Goal: Transaction & Acquisition: Purchase product/service

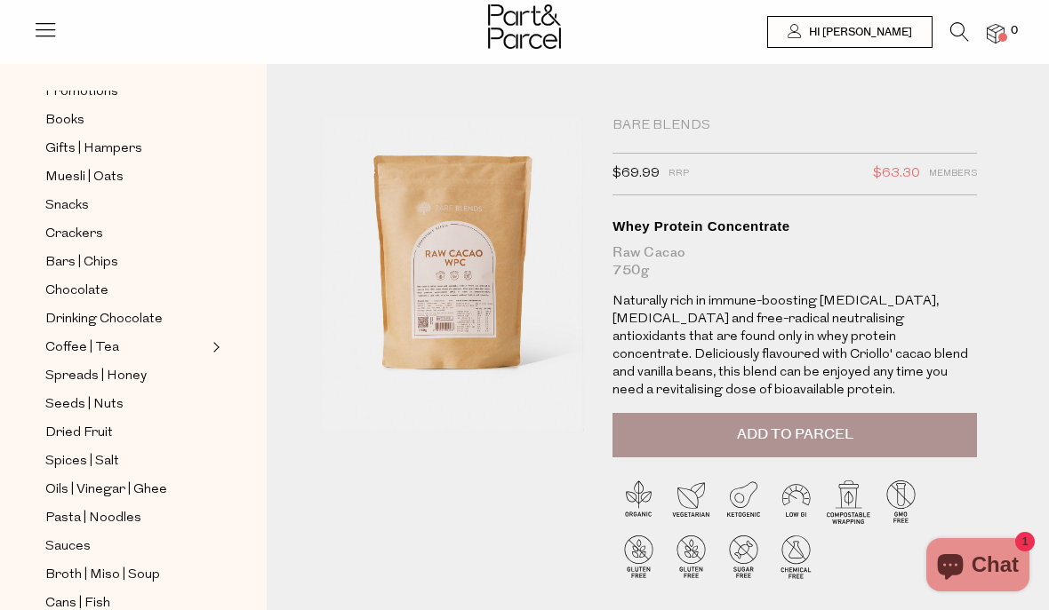
scroll to position [159, 0]
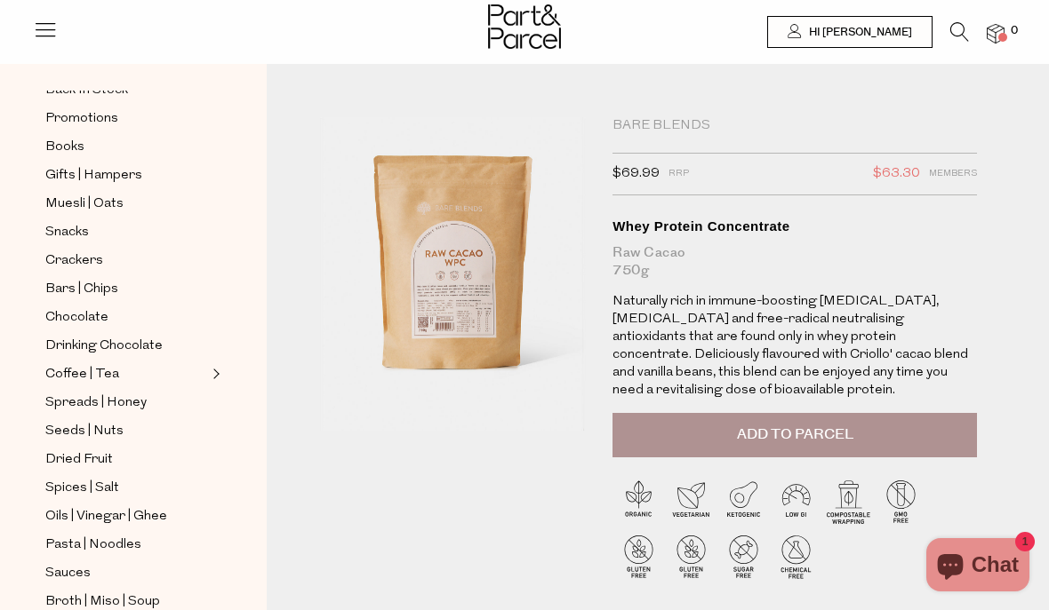
click at [204, 368] on link "Coffee | Tea" at bounding box center [126, 374] width 162 height 22
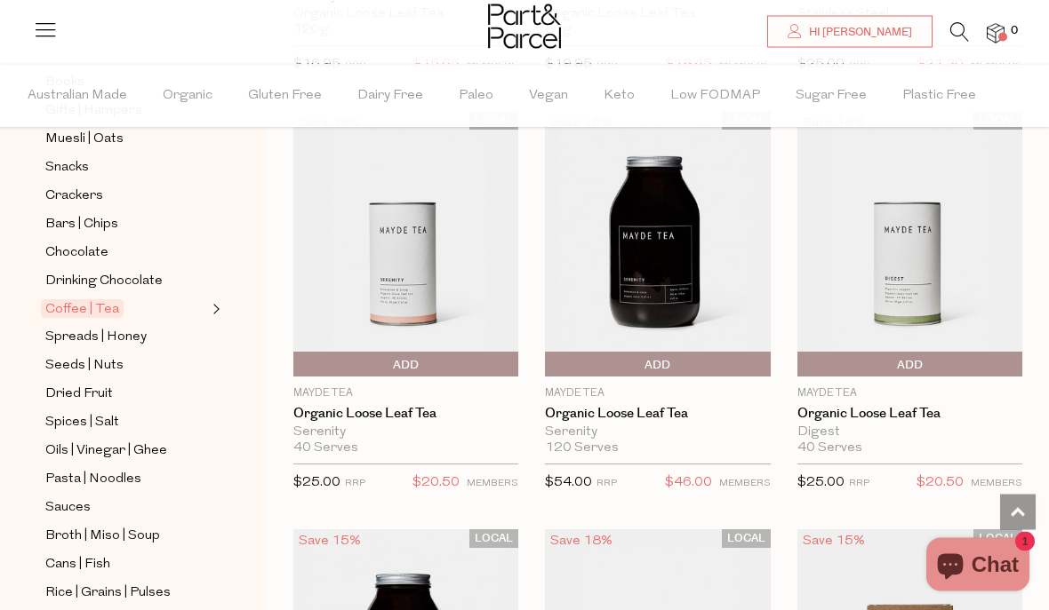
scroll to position [5142, 0]
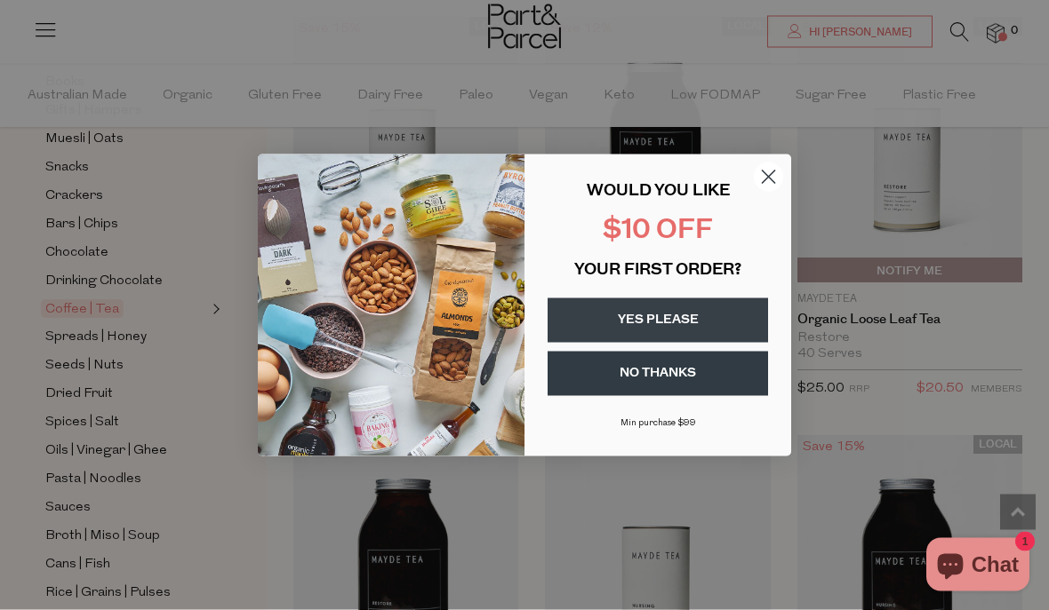
click at [771, 191] on circle "Close dialog" at bounding box center [768, 176] width 29 height 29
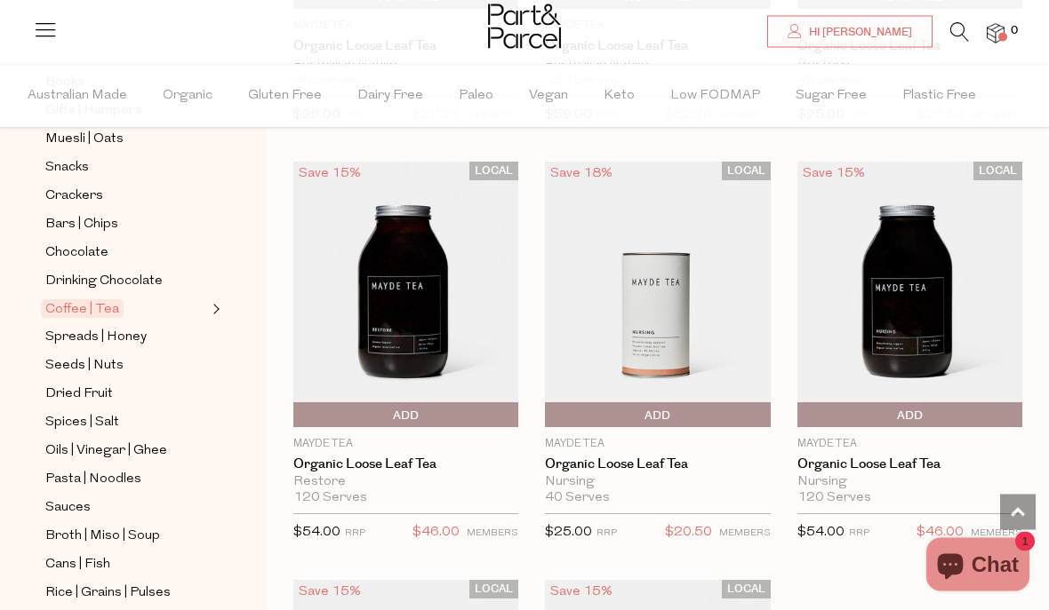
scroll to position [6381, 0]
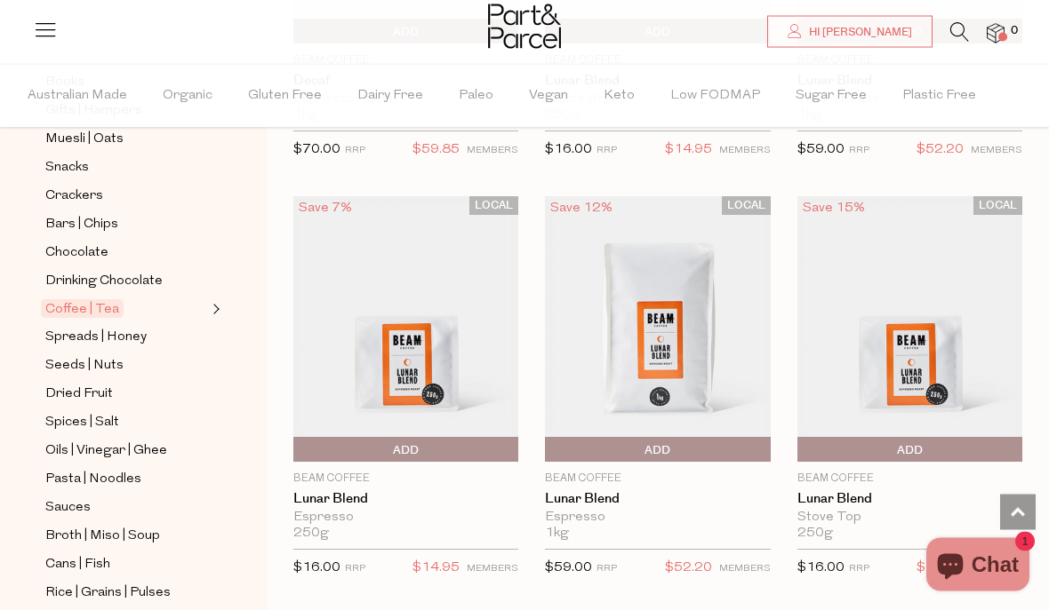
scroll to position [11751, 0]
click at [612, 491] on link "Lunar Blend" at bounding box center [657, 499] width 225 height 16
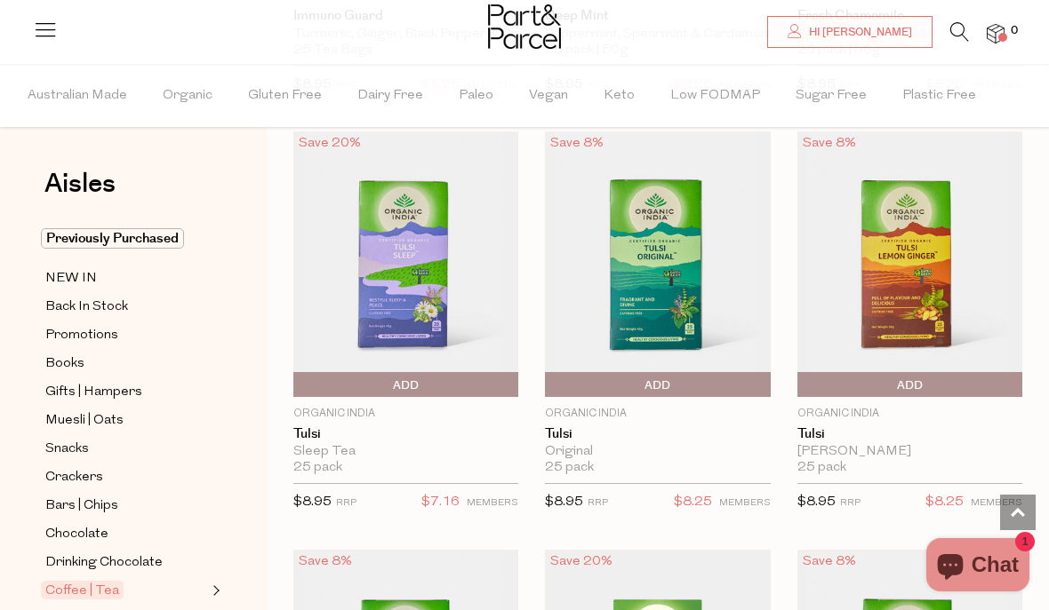
scroll to position [3028, 0]
click at [332, 430] on link "Tulsi" at bounding box center [405, 435] width 225 height 16
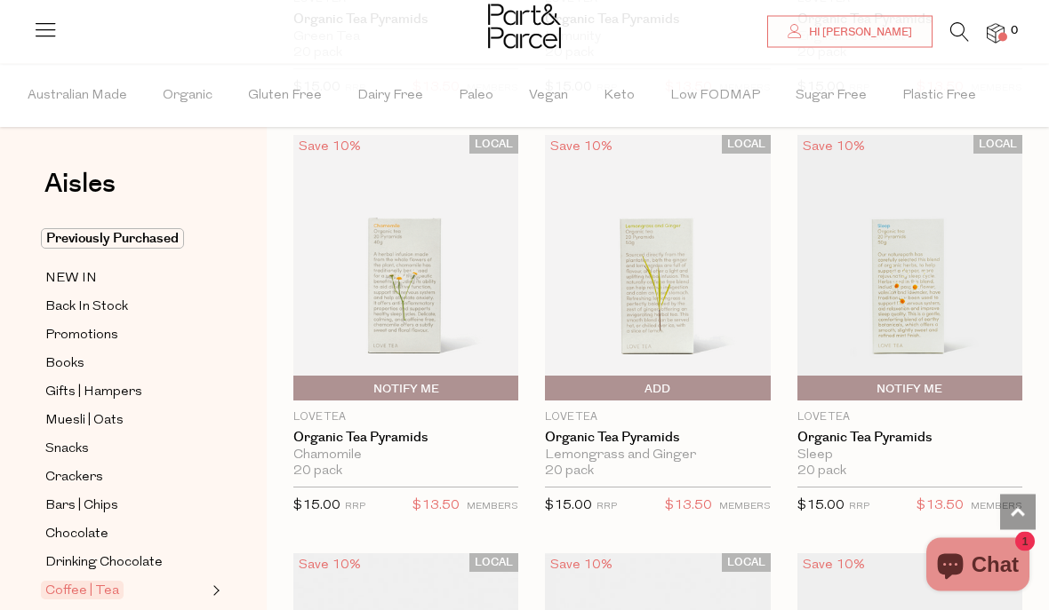
scroll to position [588, 0]
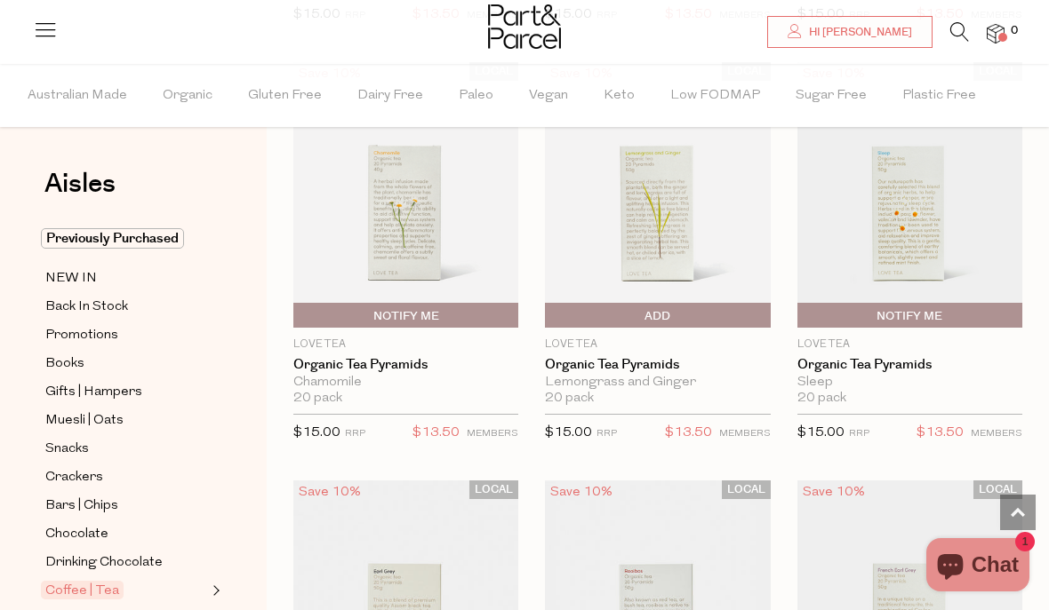
click at [802, 368] on link "Organic Tea Pyramids" at bounding box center [909, 365] width 225 height 16
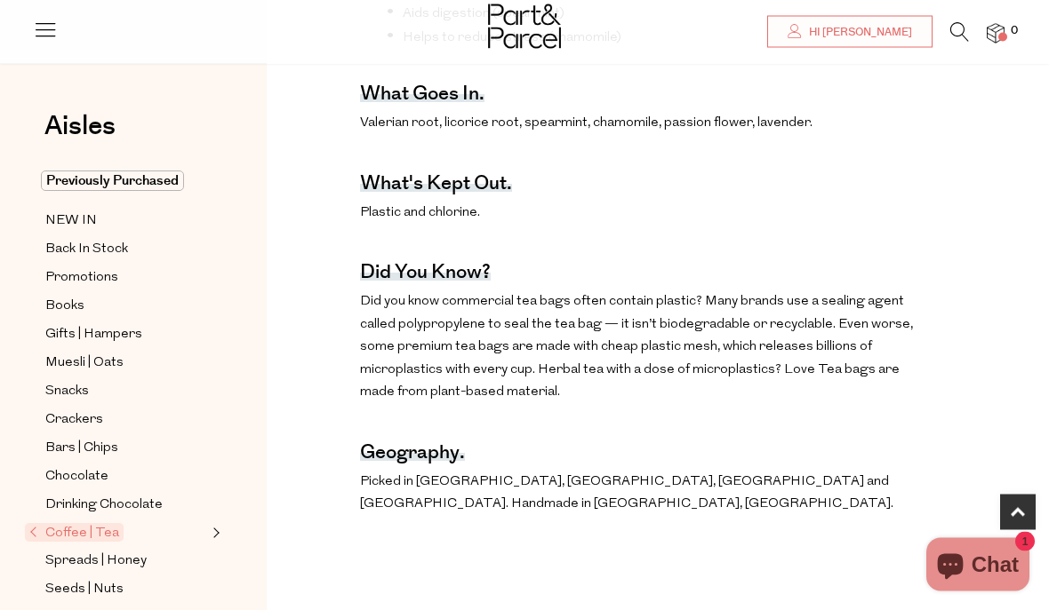
scroll to position [905, 0]
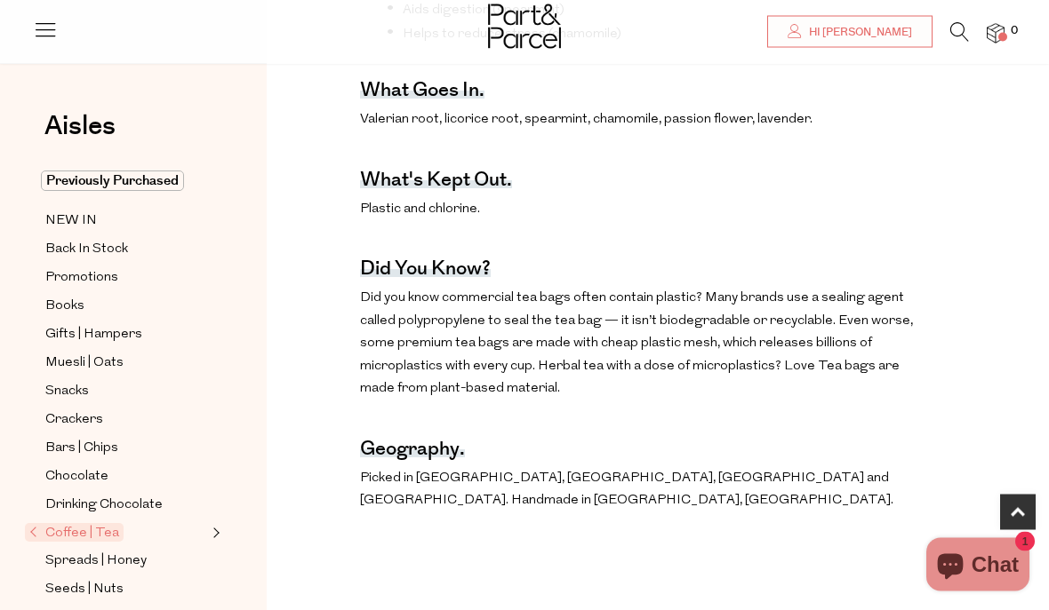
click at [114, 444] on span "Bars | Chips" at bounding box center [81, 448] width 73 height 21
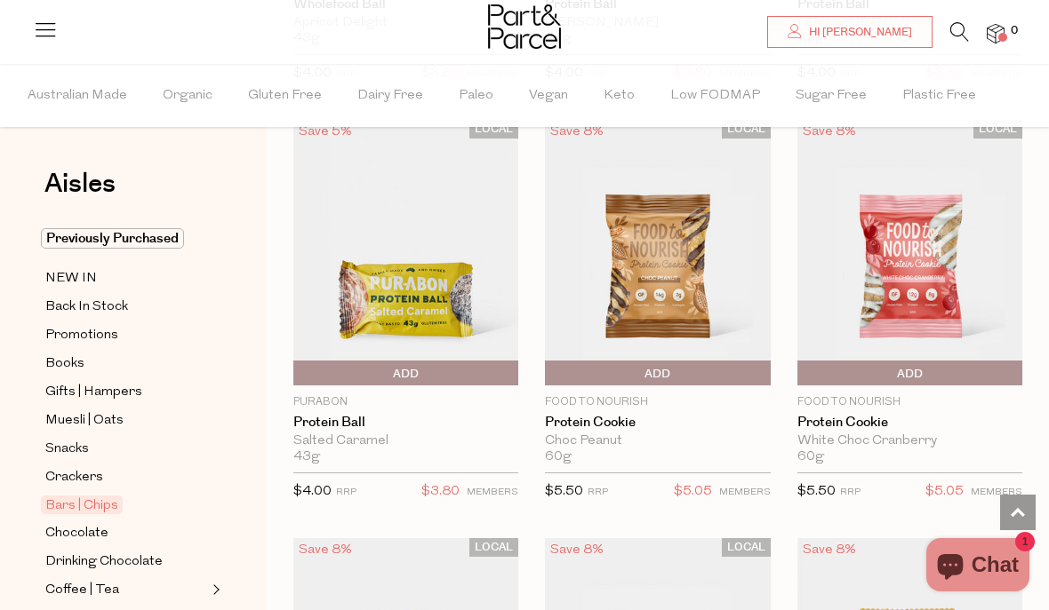
scroll to position [6045, 0]
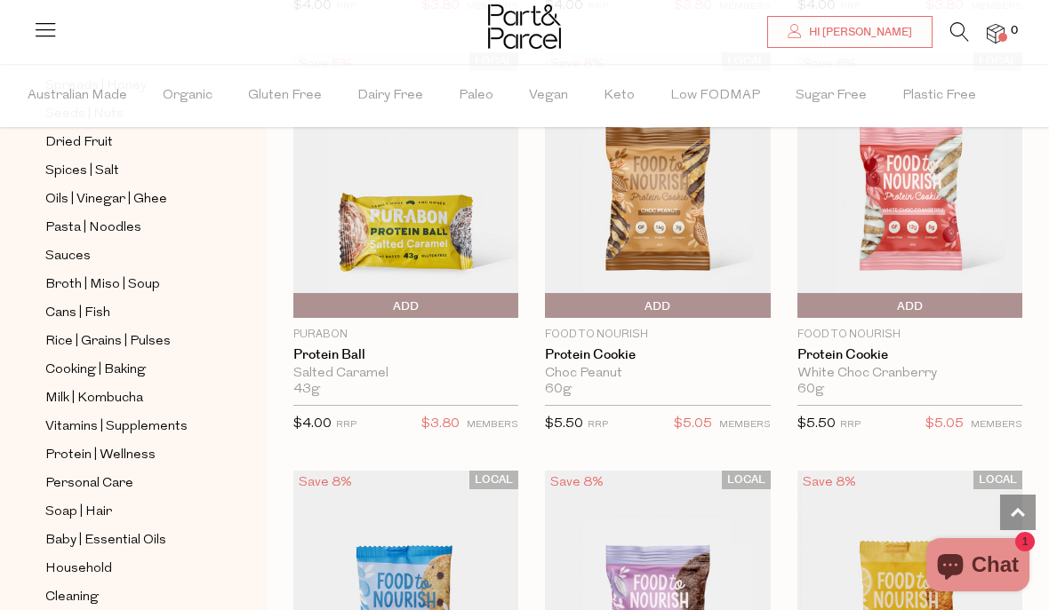
scroll to position [531, 0]
click at [954, 33] on icon at bounding box center [959, 32] width 19 height 20
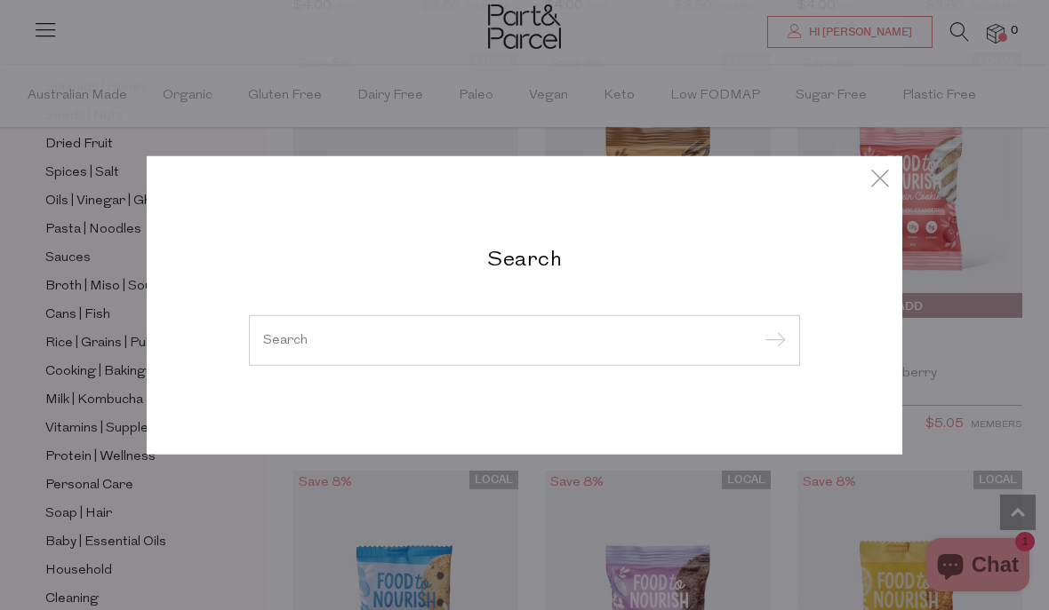
click at [310, 334] on input "search" at bounding box center [524, 339] width 523 height 13
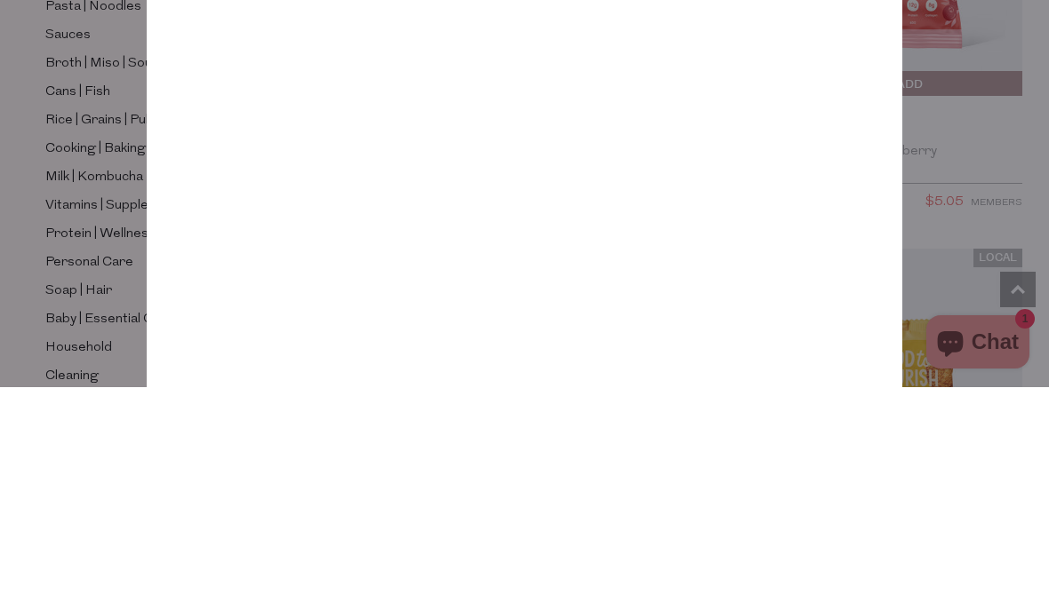
type input "Sleep"
click at [771, 120] on input "submit" at bounding box center [772, 133] width 27 height 27
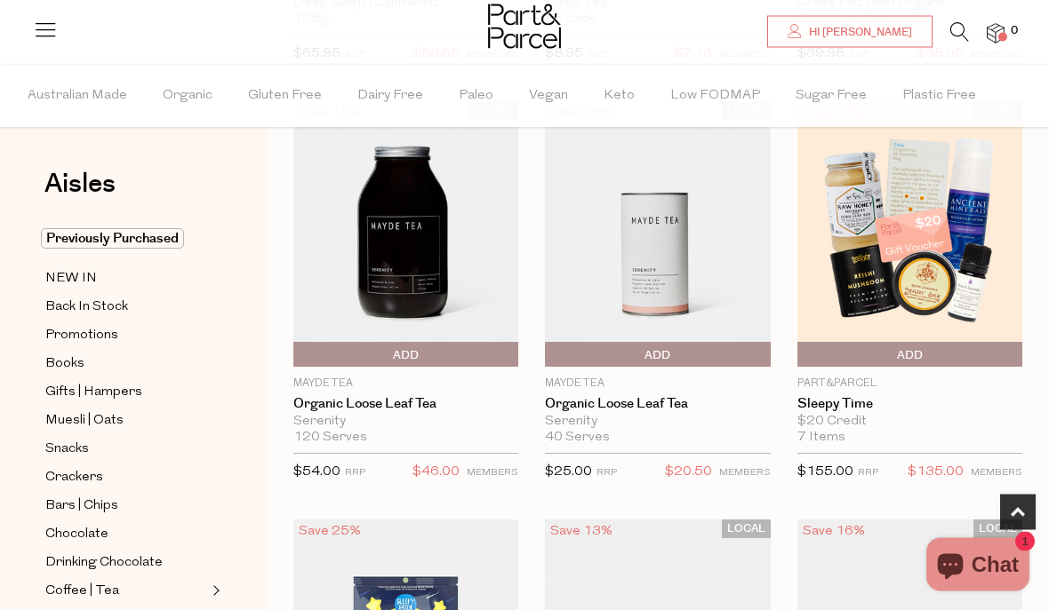
scroll to position [934, 0]
click at [860, 396] on link "Sleepy Time" at bounding box center [909, 404] width 225 height 16
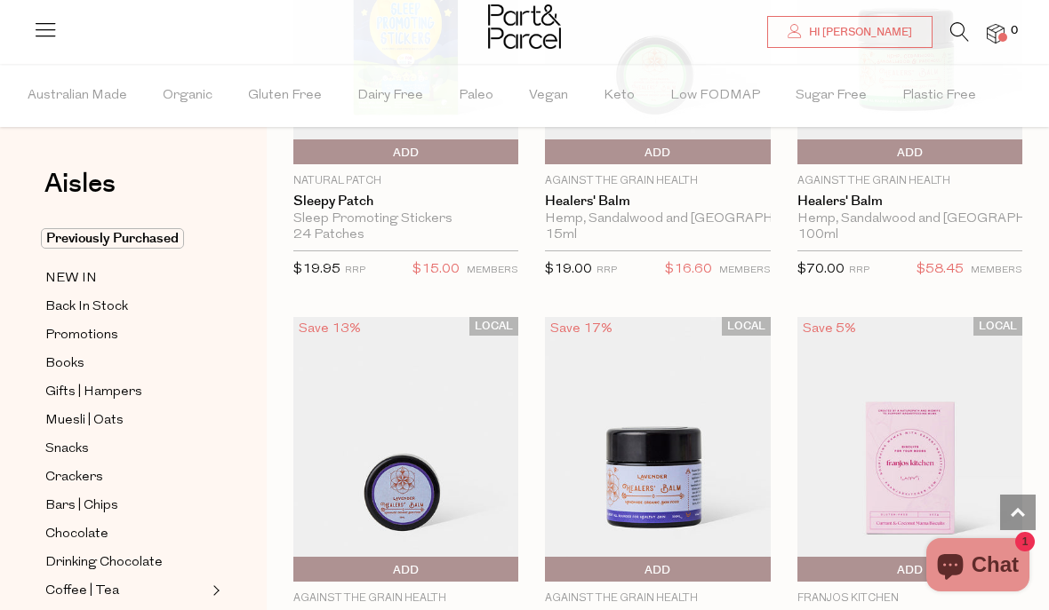
scroll to position [1554, 0]
click at [69, 363] on span "Books" at bounding box center [64, 364] width 39 height 21
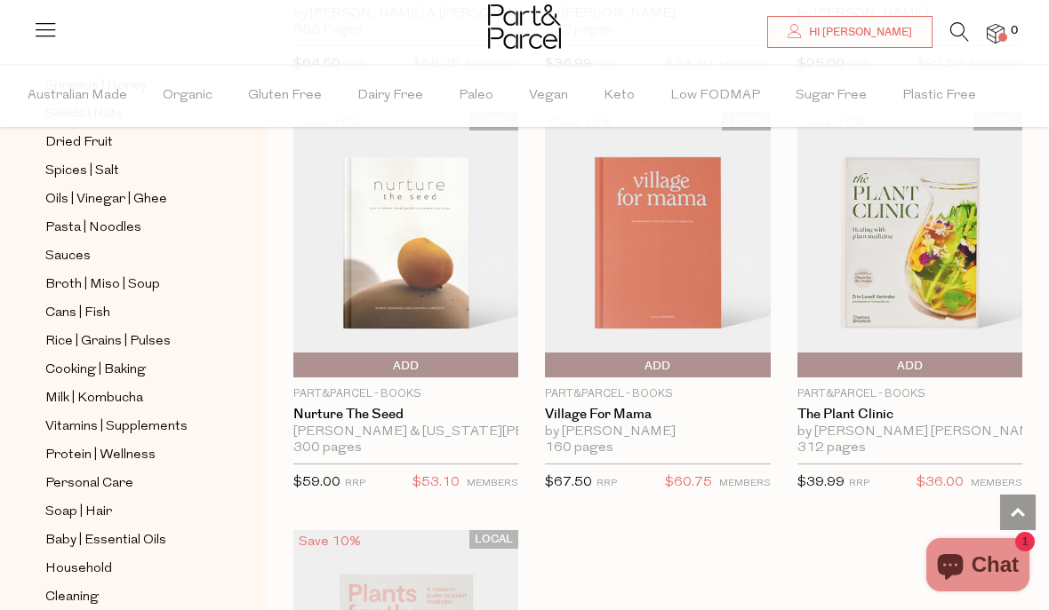
scroll to position [531, 0]
click at [116, 225] on span "Pasta | Noodles" at bounding box center [93, 229] width 96 height 21
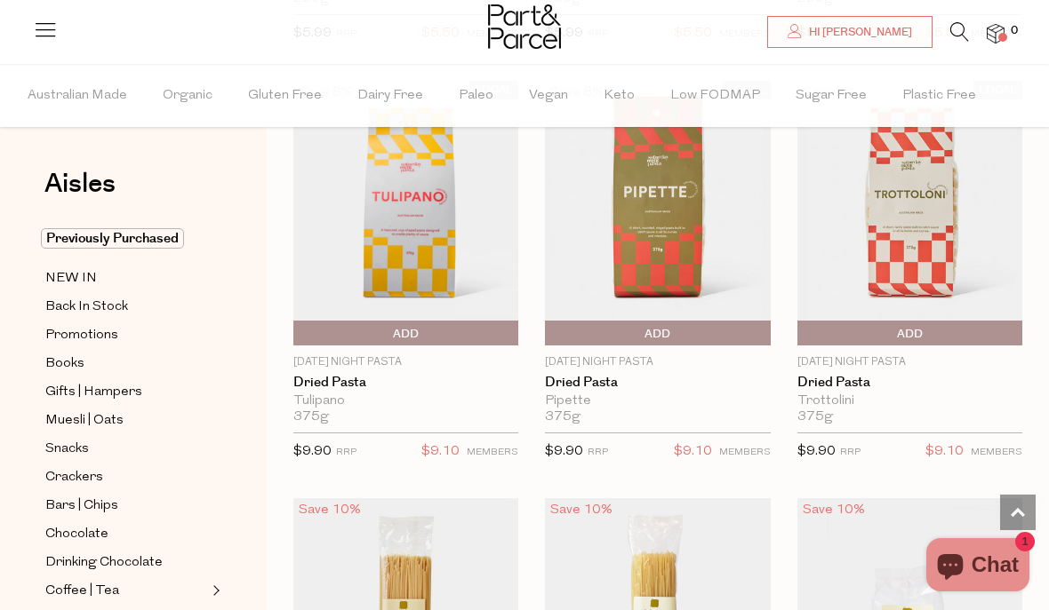
scroll to position [1471, 0]
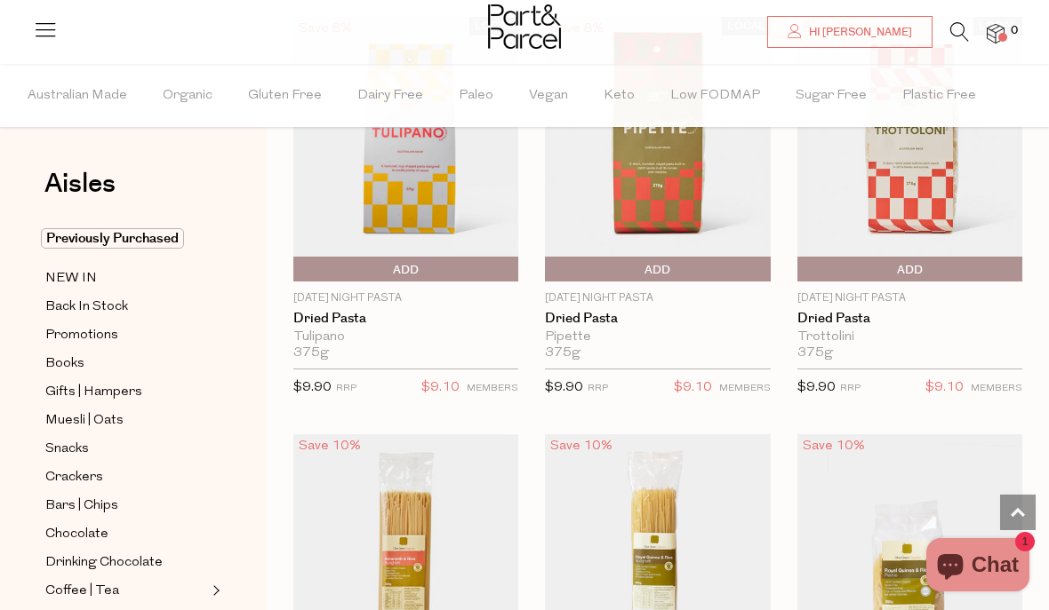
click at [850, 541] on img at bounding box center [909, 568] width 225 height 266
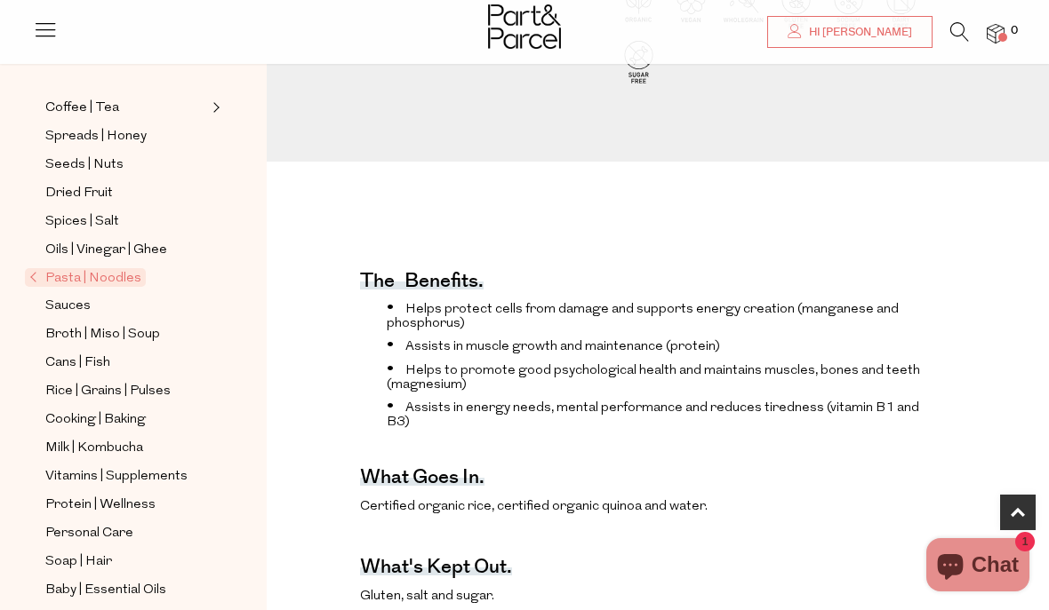
scroll to position [425, 0]
click at [162, 467] on span "Vitamins | Supplements" at bounding box center [116, 477] width 142 height 21
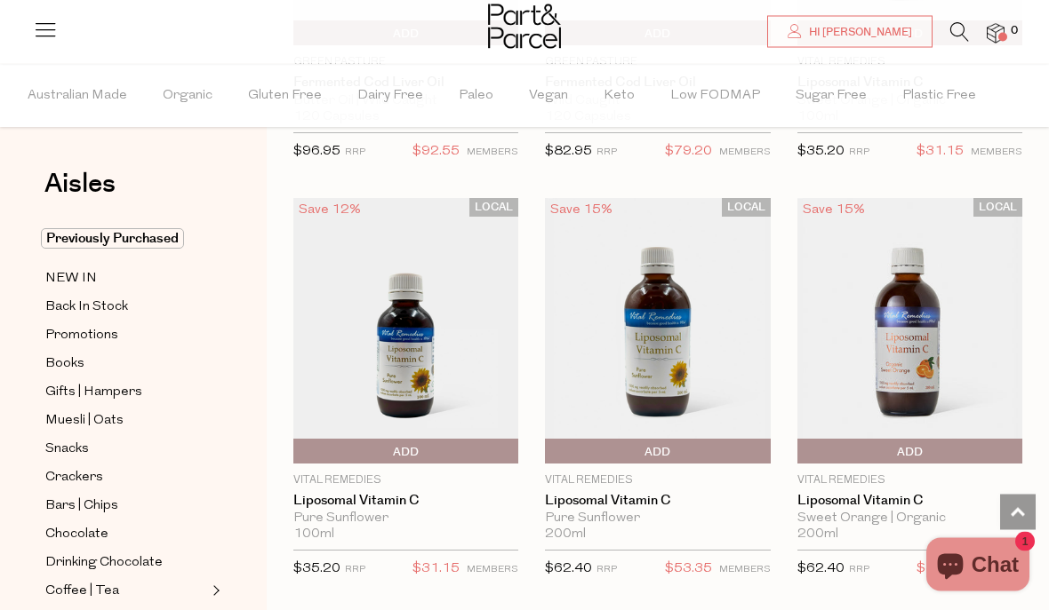
scroll to position [6316, 0]
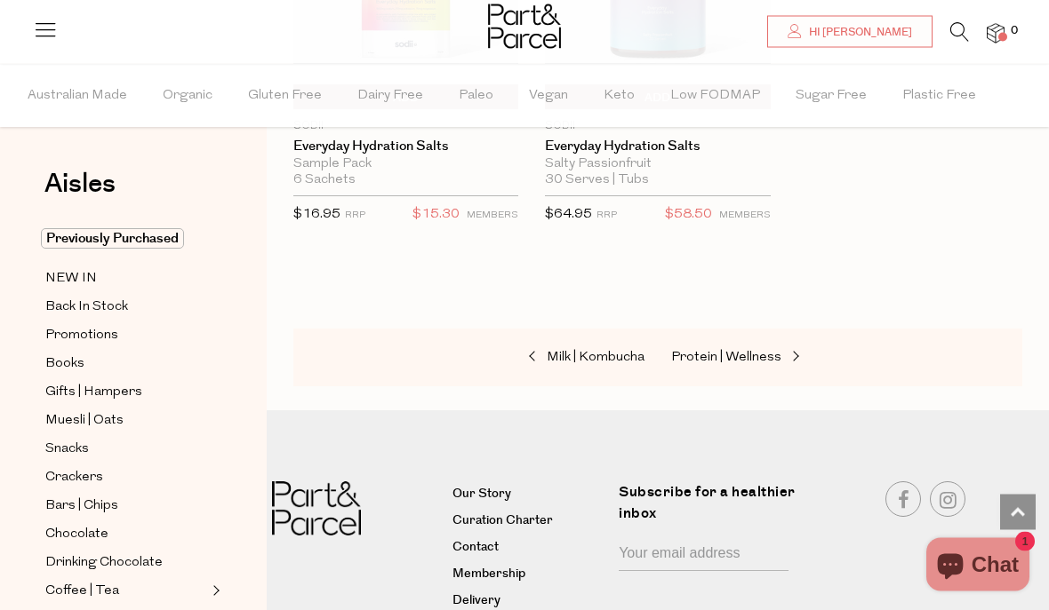
scroll to position [7928, 0]
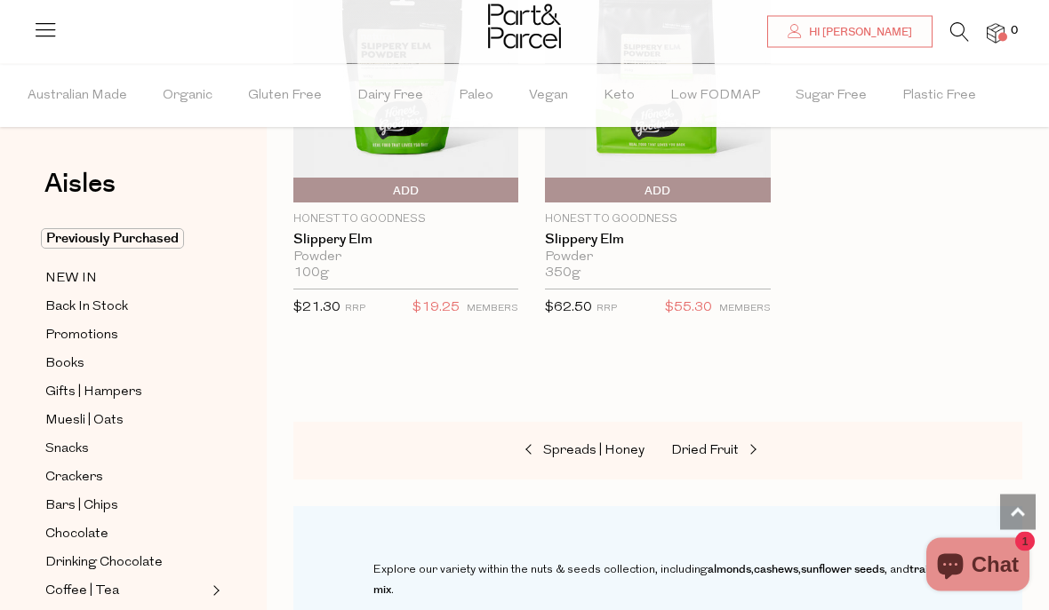
scroll to position [6605, 0]
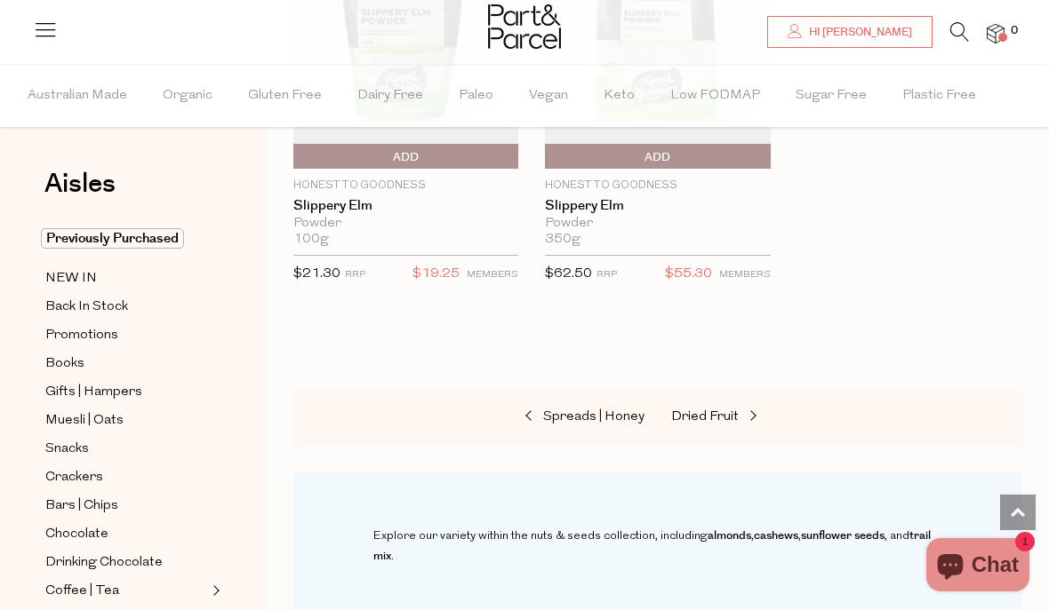
click at [580, 411] on span "Spreads | Honey" at bounding box center [593, 417] width 101 height 13
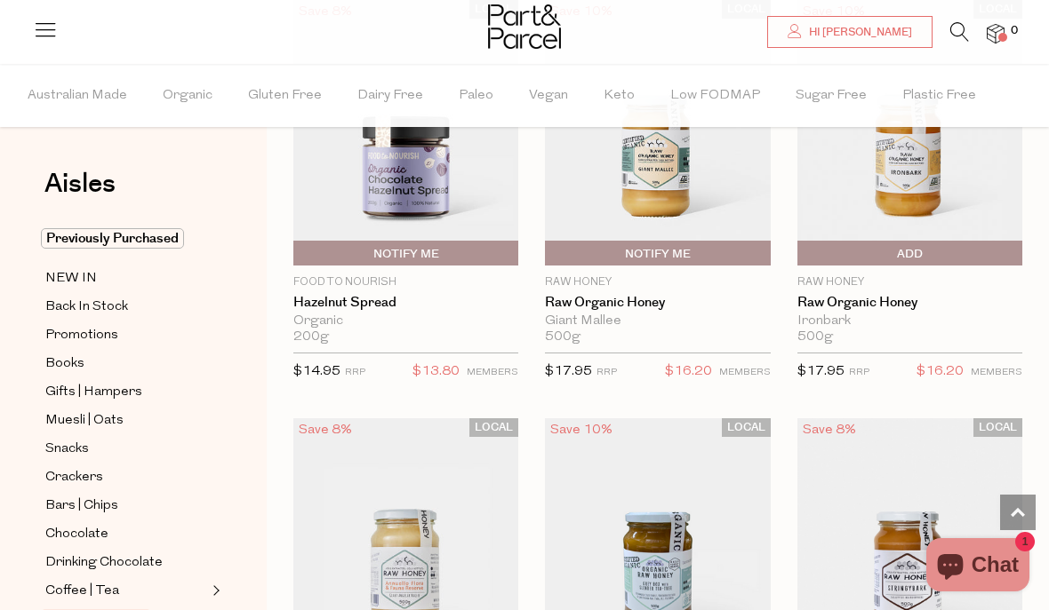
scroll to position [5195, 0]
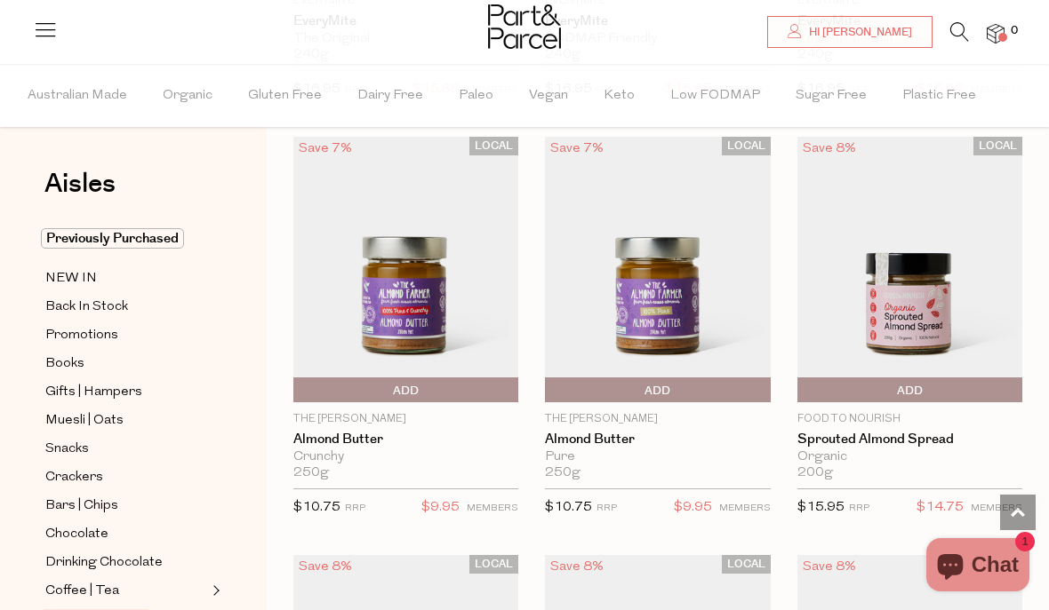
click at [111, 415] on span "Muesli | Oats" at bounding box center [84, 421] width 78 height 21
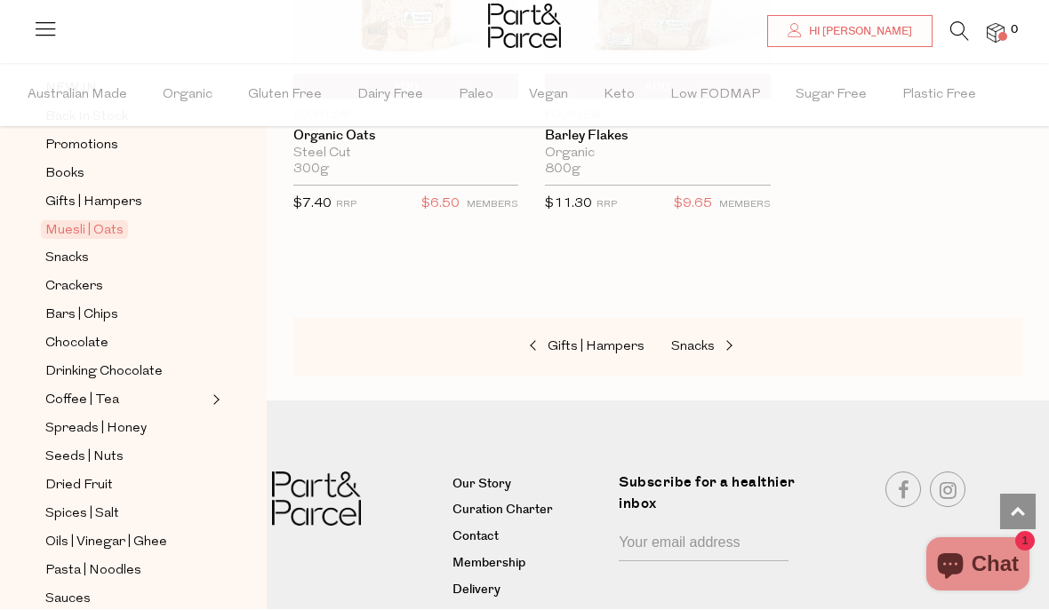
scroll to position [191, 0]
click at [92, 341] on span "Chocolate" at bounding box center [76, 342] width 63 height 21
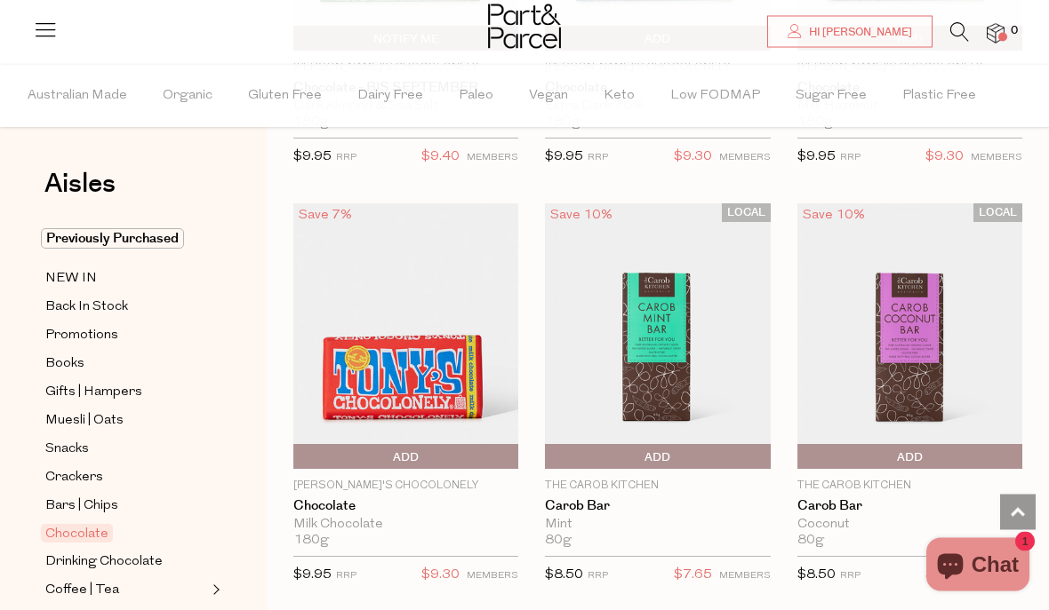
scroll to position [5893, 0]
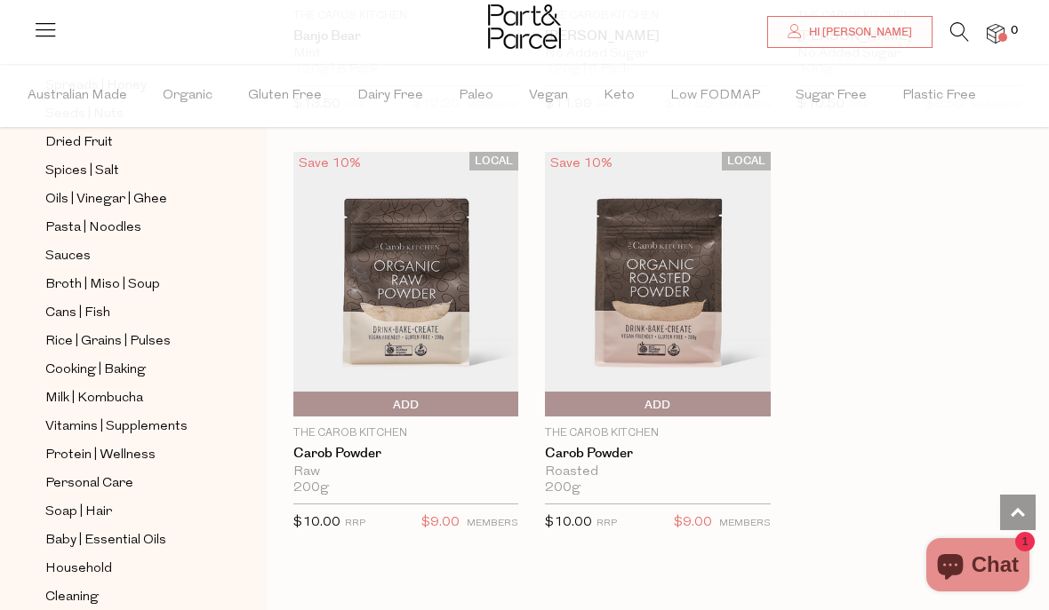
scroll to position [531, 0]
click at [94, 561] on span "Household" at bounding box center [78, 571] width 67 height 21
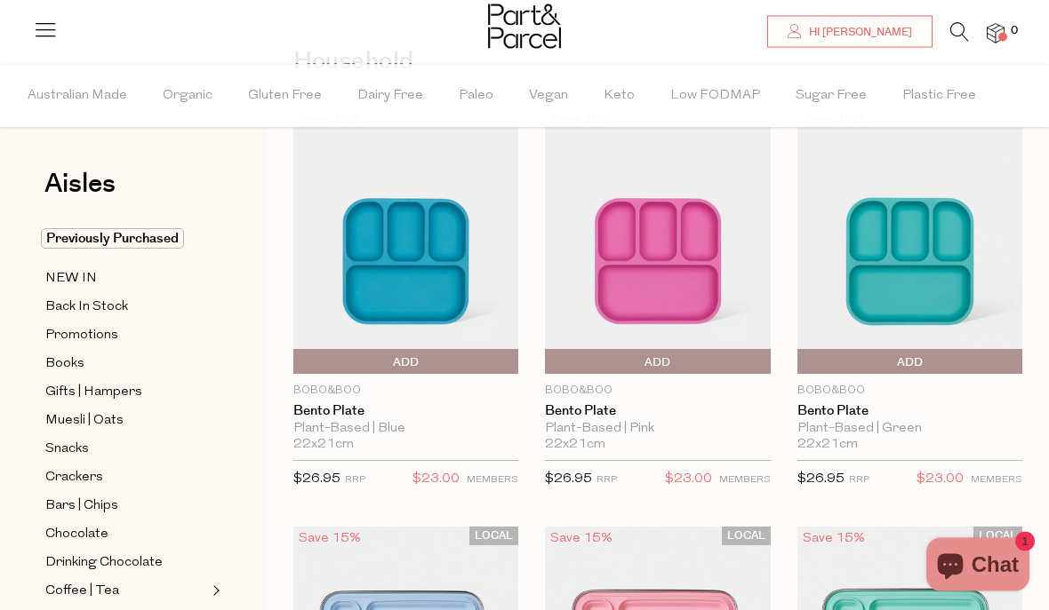
scroll to position [124, 0]
click at [965, 33] on icon at bounding box center [959, 32] width 19 height 20
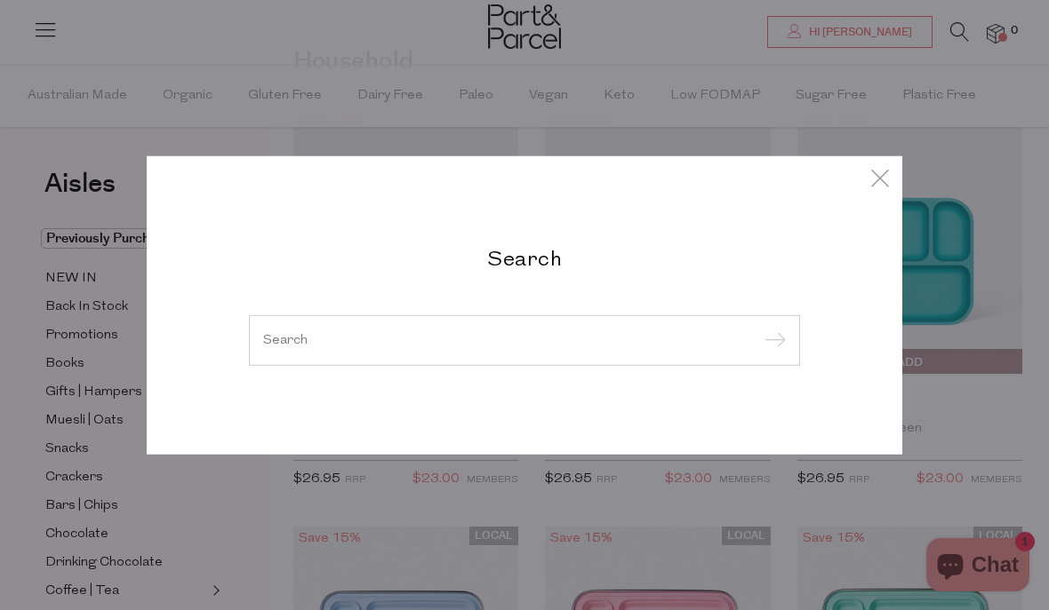
click at [323, 334] on input "search" at bounding box center [524, 339] width 523 height 13
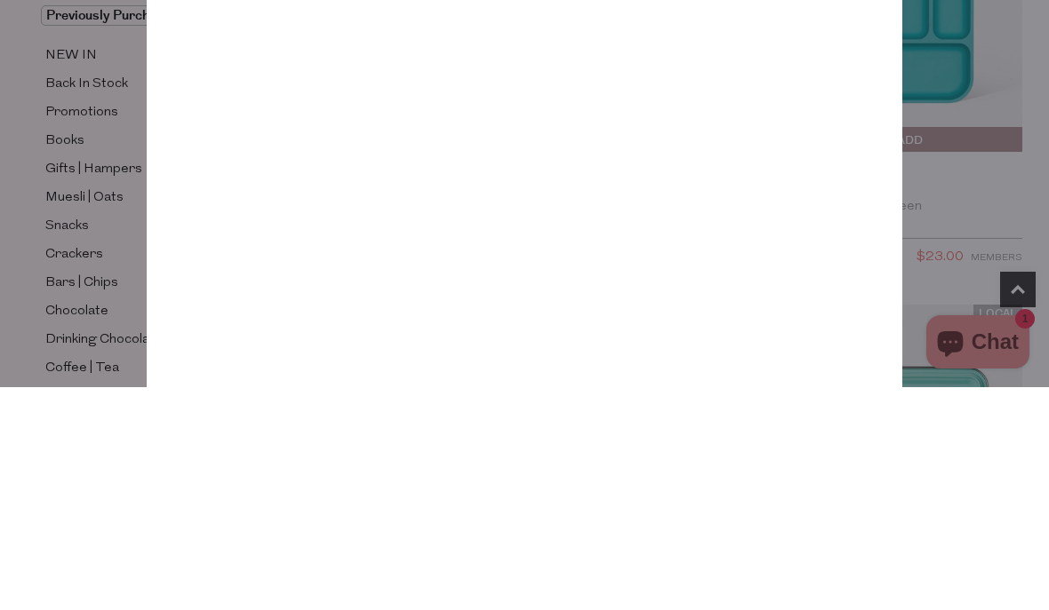
type input "Sleep"
click at [771, 119] on input "submit" at bounding box center [772, 132] width 27 height 27
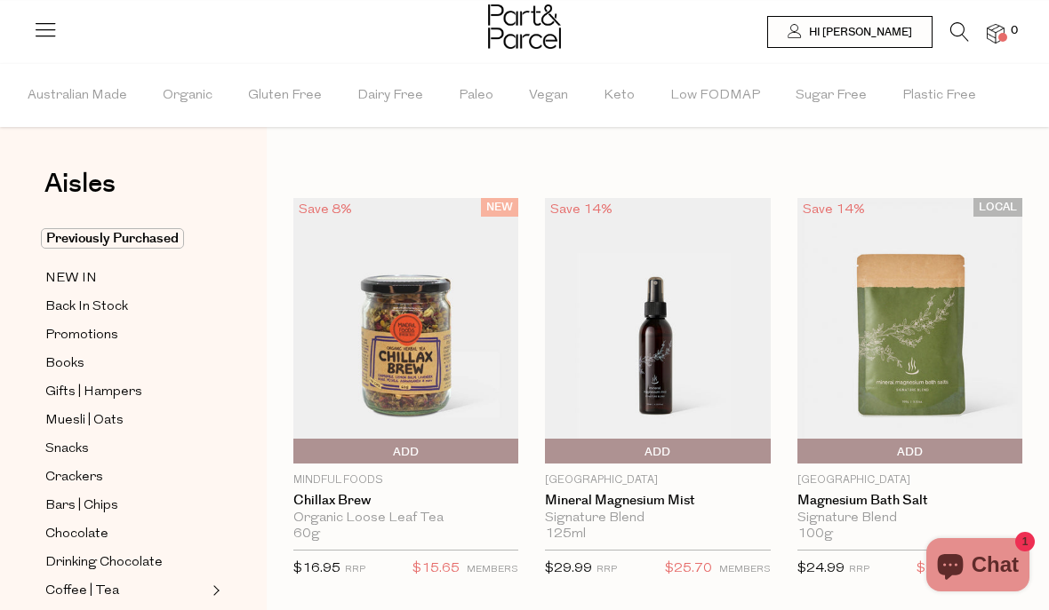
click at [385, 507] on link "Chillax Brew" at bounding box center [405, 501] width 225 height 16
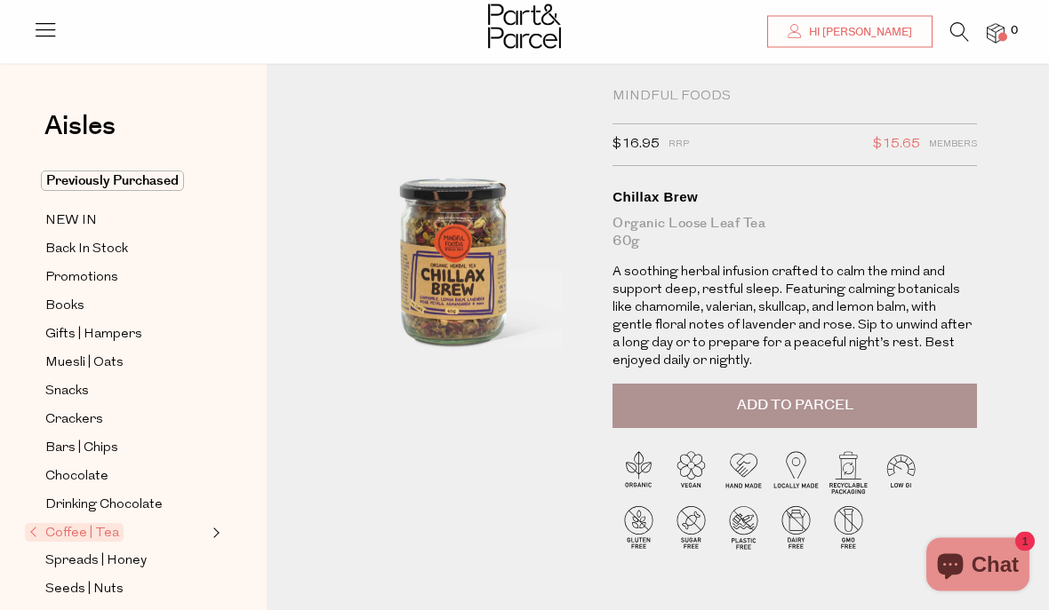
scroll to position [7, 0]
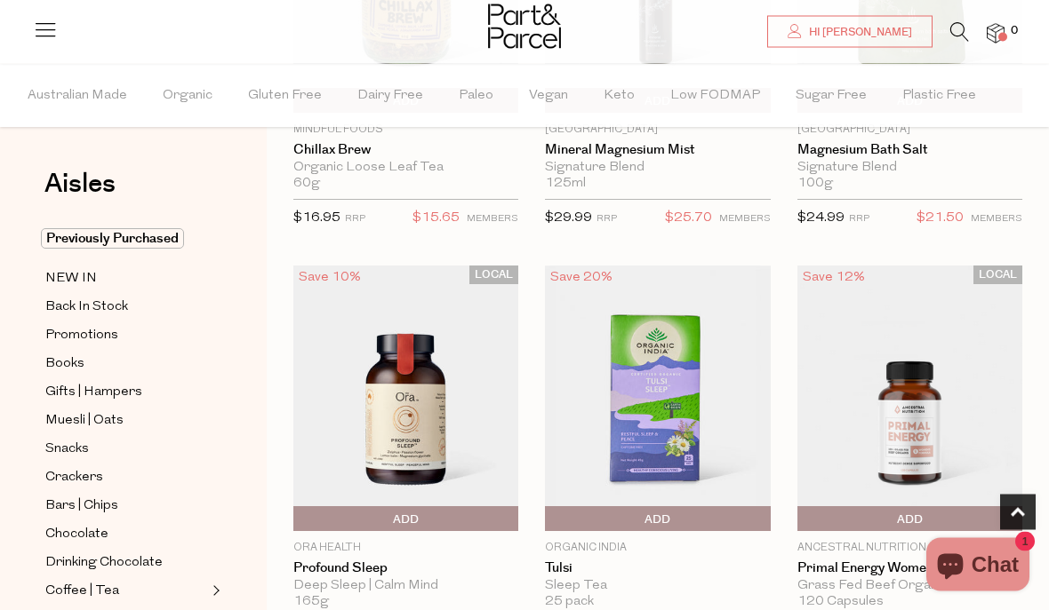
scroll to position [351, 0]
click at [376, 570] on link "Profound Sleep" at bounding box center [405, 569] width 225 height 16
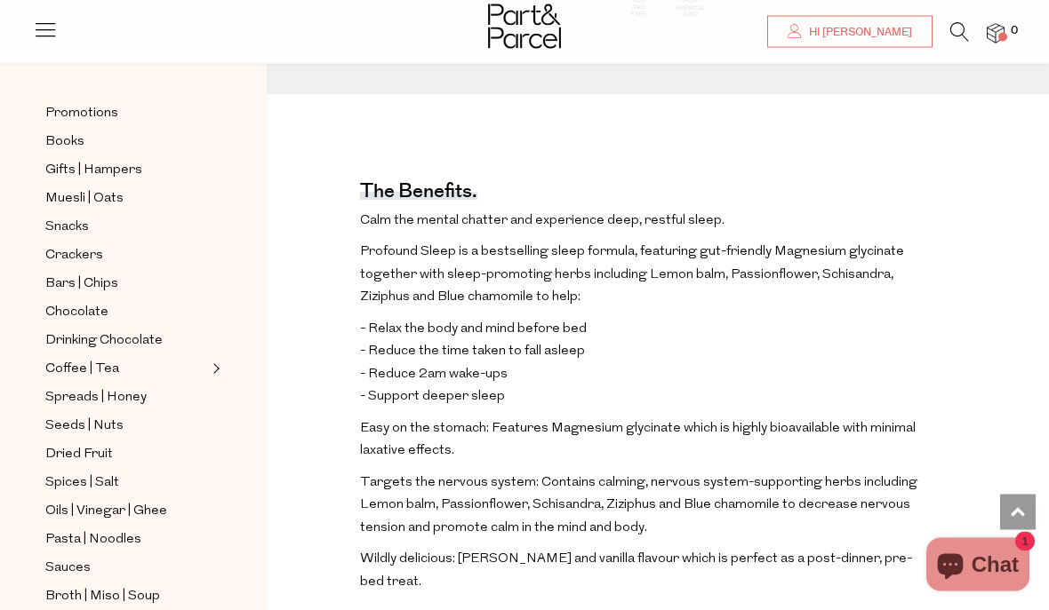
scroll to position [618, 0]
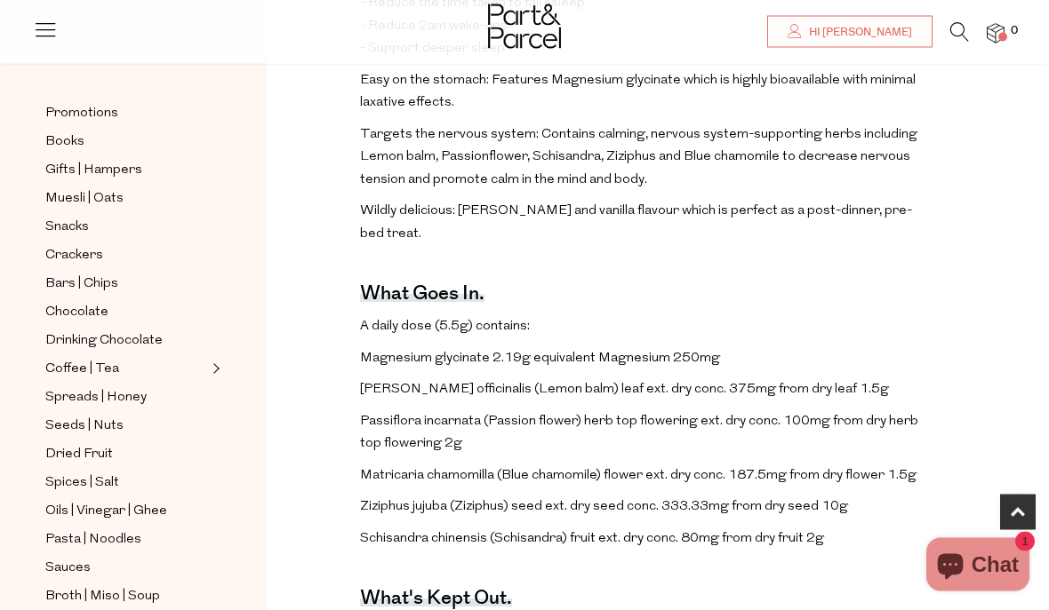
scroll to position [982, 0]
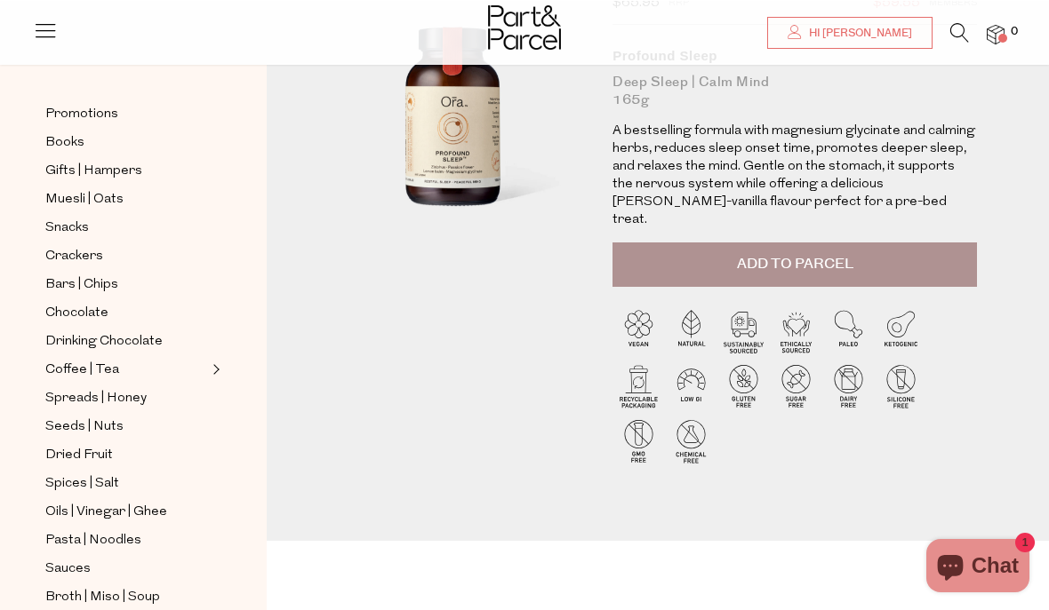
click at [813, 253] on span "Add to Parcel" at bounding box center [795, 263] width 116 height 20
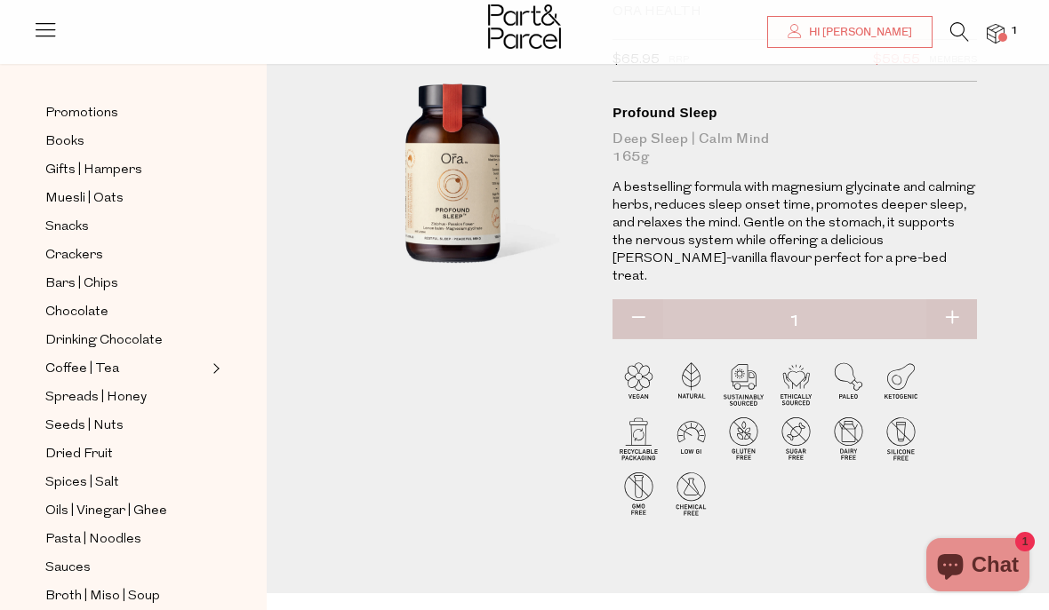
scroll to position [0, 0]
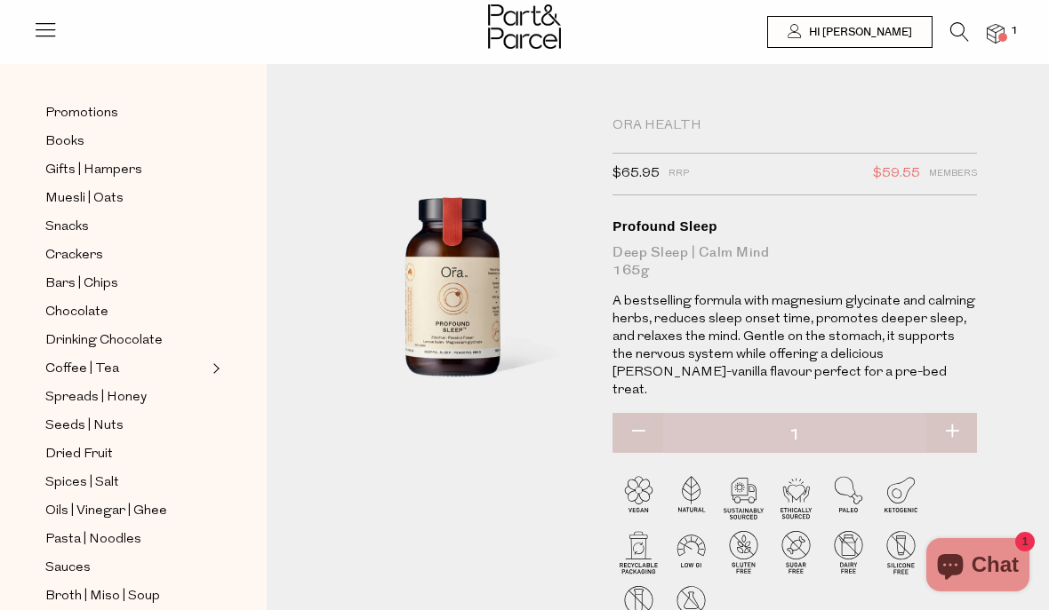
click at [92, 447] on span "Dried Fruit" at bounding box center [79, 454] width 68 height 21
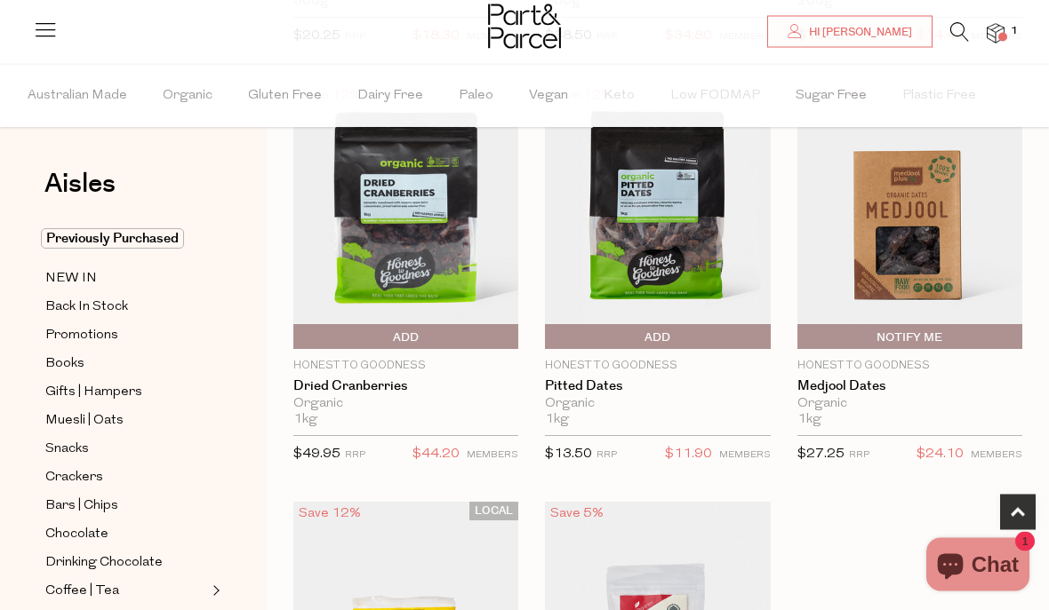
scroll to position [986, 0]
click at [999, 30] on img at bounding box center [995, 34] width 18 height 20
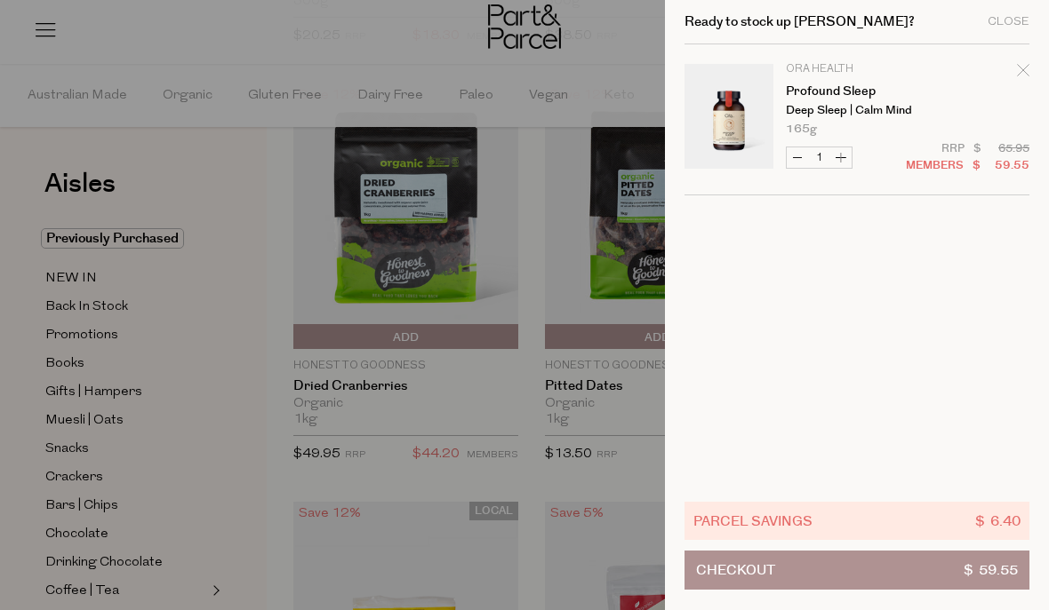
click at [719, 125] on link "Your cart" at bounding box center [728, 119] width 89 height 111
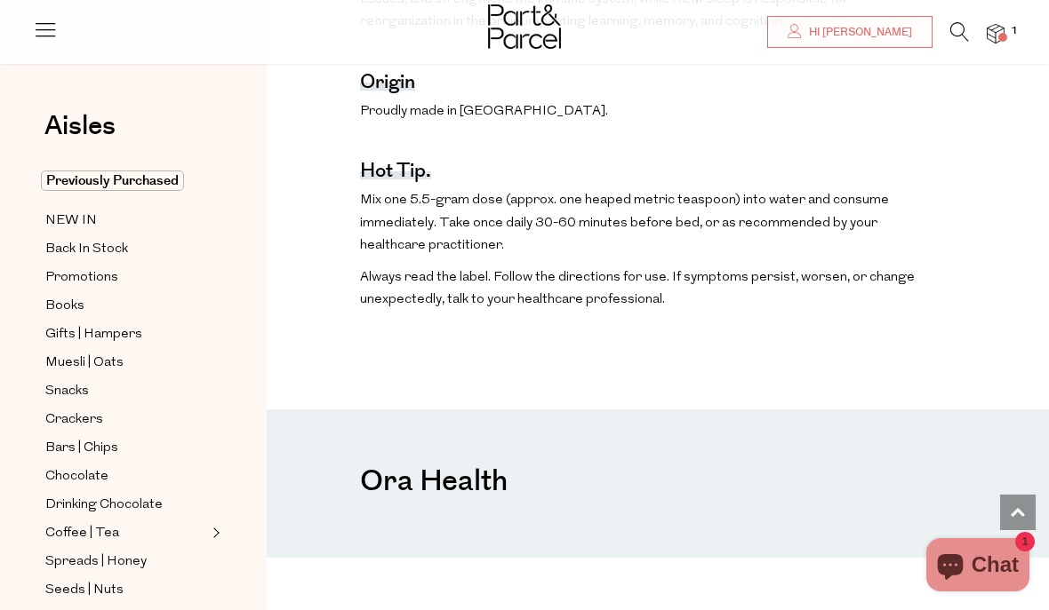
scroll to position [1678, 0]
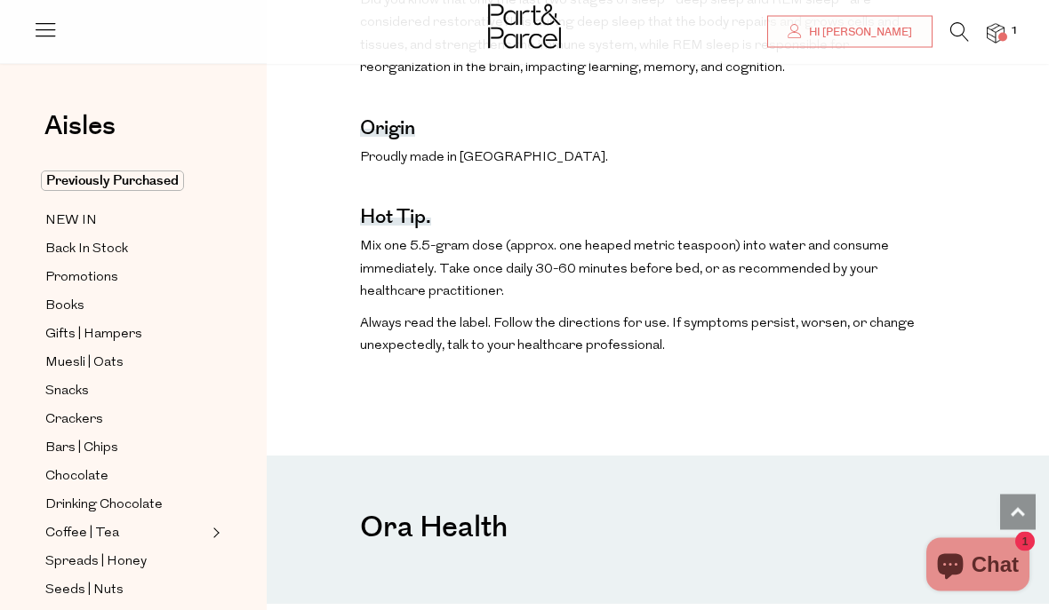
click at [452, 501] on h3 "Ora Health" at bounding box center [434, 527] width 148 height 53
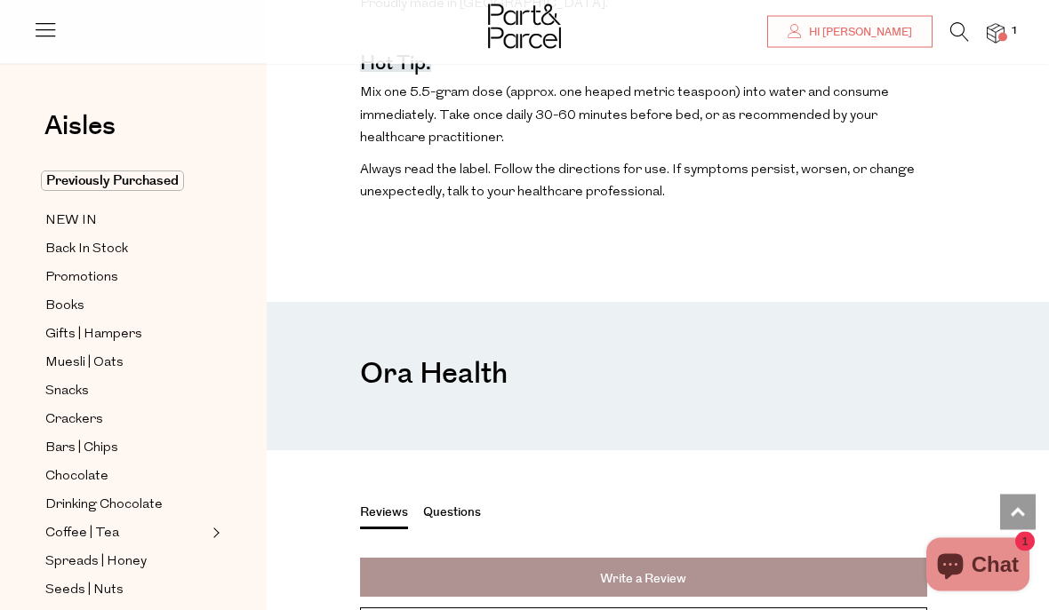
click at [465, 505] on button "Questions" at bounding box center [452, 516] width 58 height 23
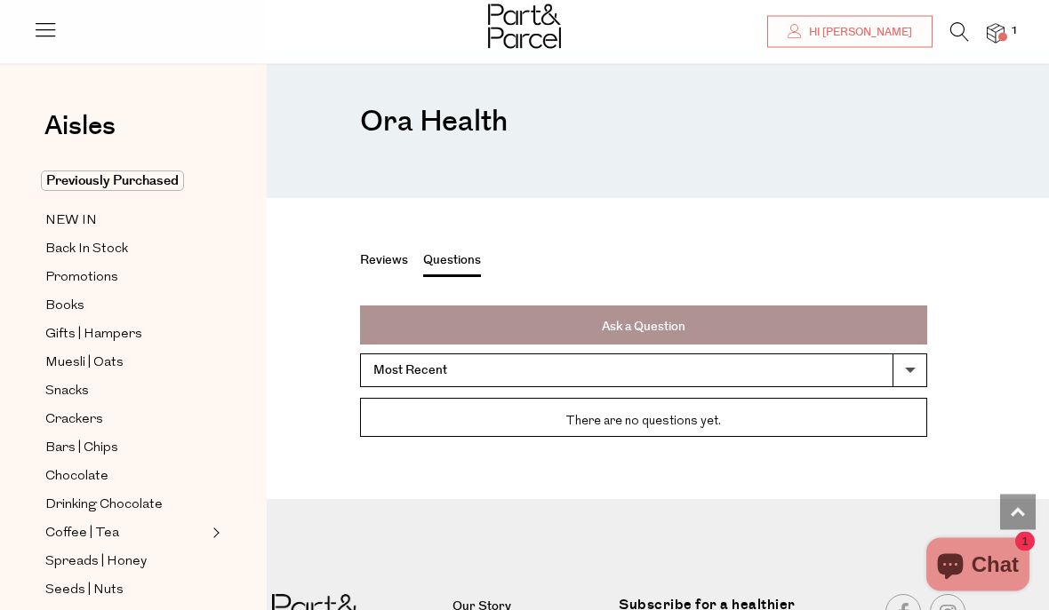
scroll to position [2165, 0]
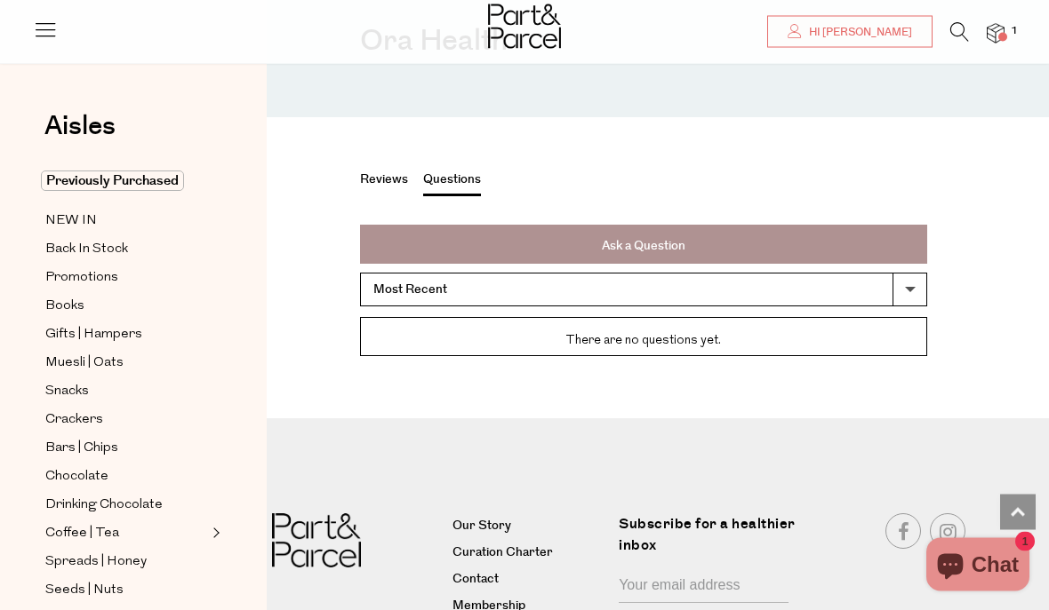
click at [90, 410] on span "Crackers" at bounding box center [74, 420] width 58 height 21
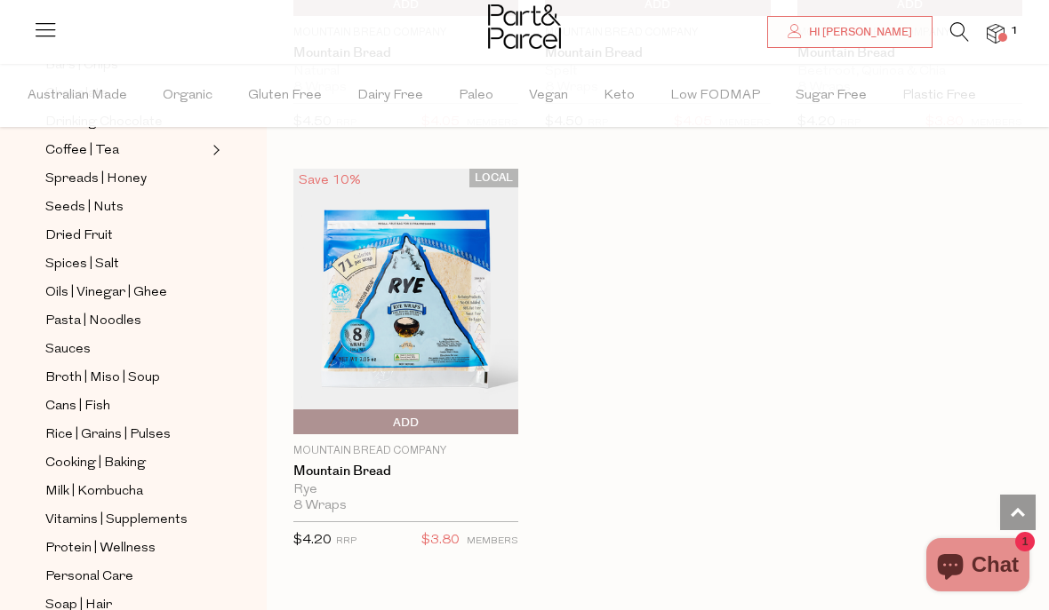
scroll to position [466, 0]
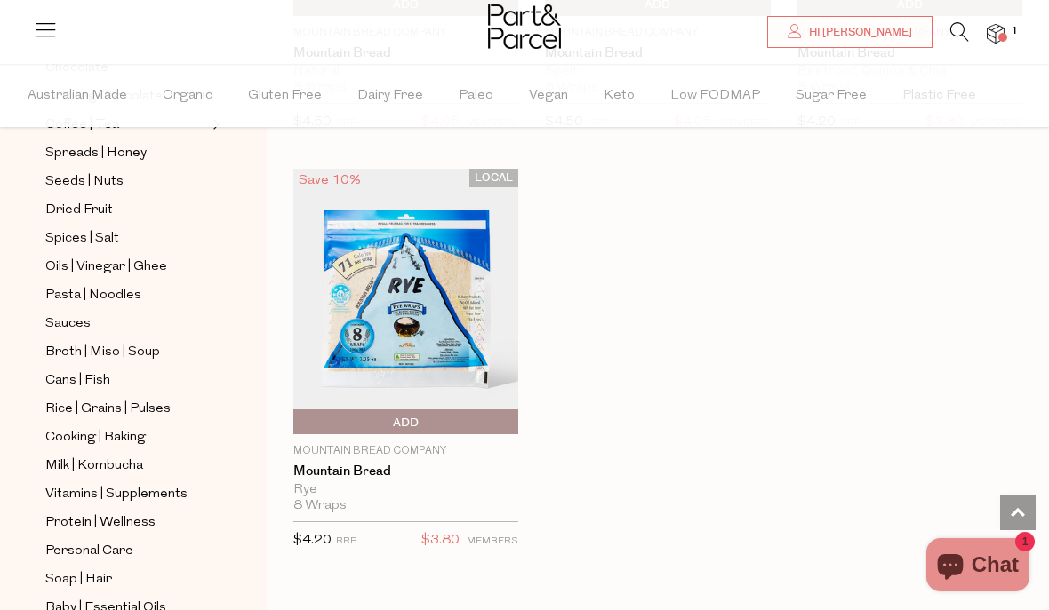
click at [140, 513] on span "Protein | Wellness" at bounding box center [100, 523] width 110 height 21
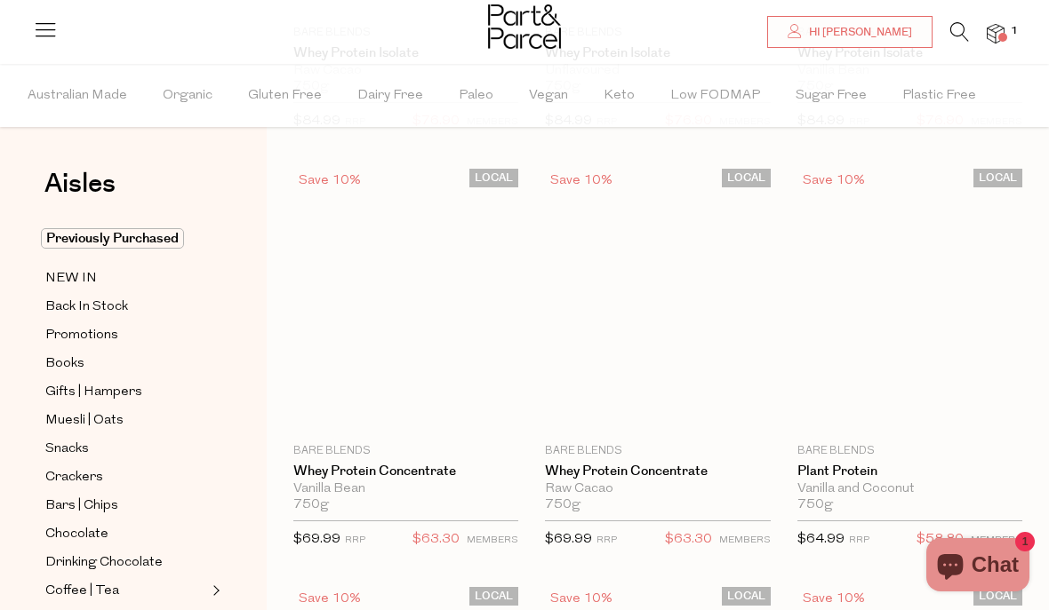
scroll to position [66, 0]
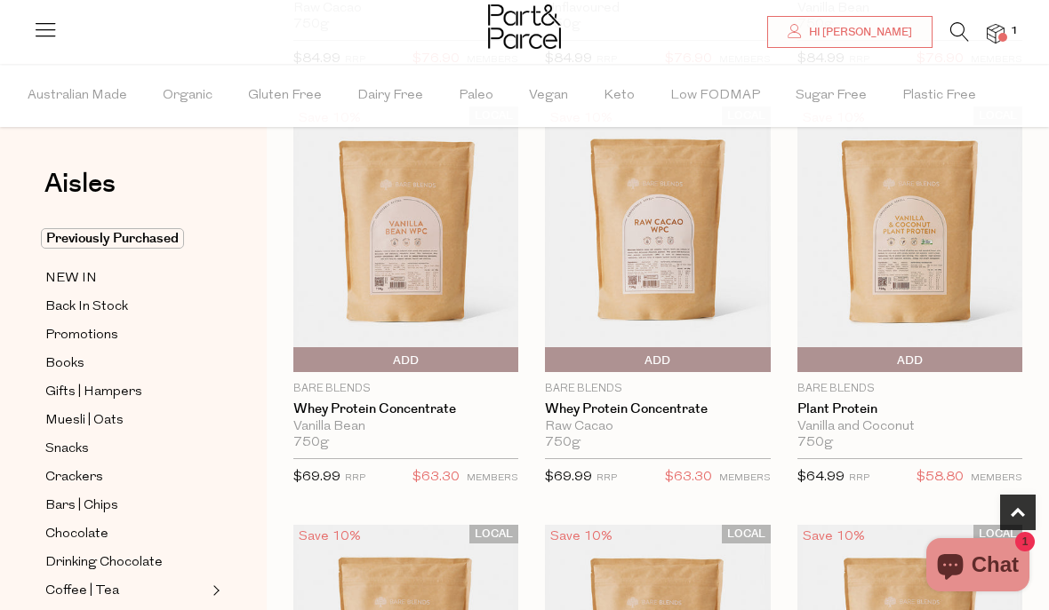
scroll to position [551, 0]
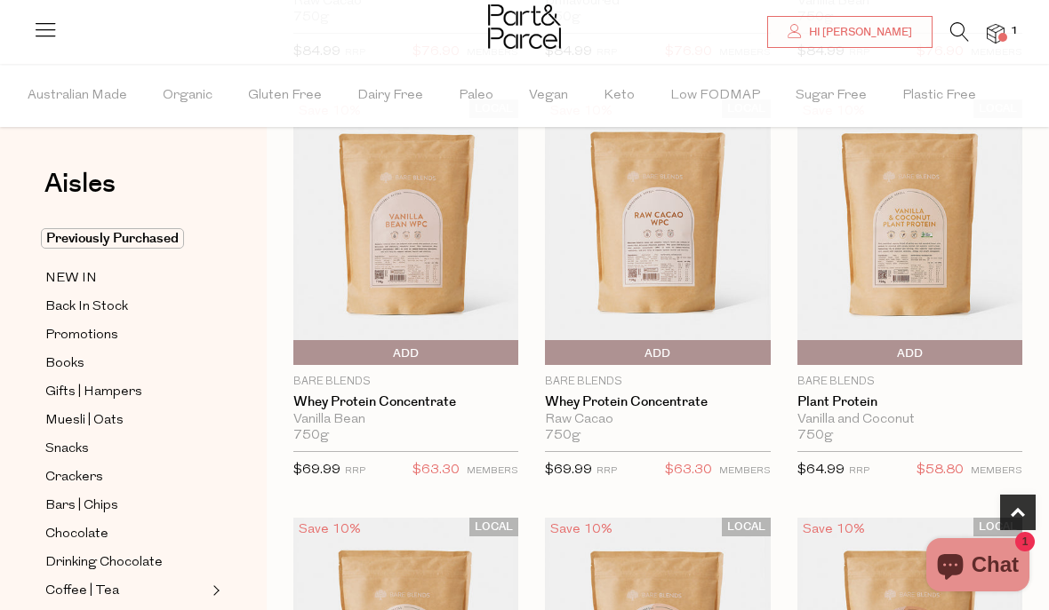
click at [658, 395] on link "Whey Protein Concentrate" at bounding box center [657, 403] width 225 height 16
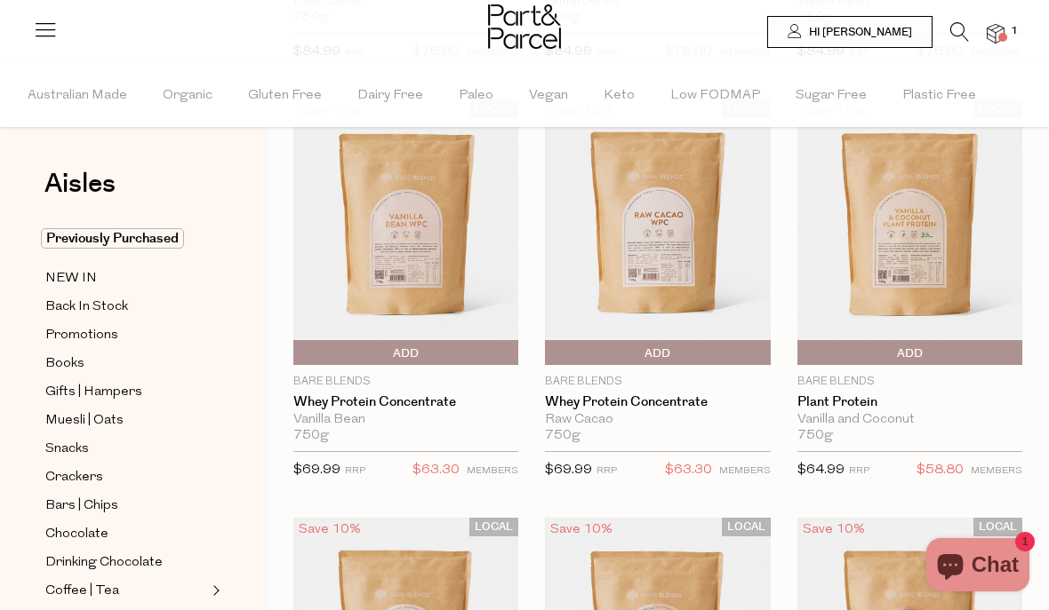
scroll to position [630, 0]
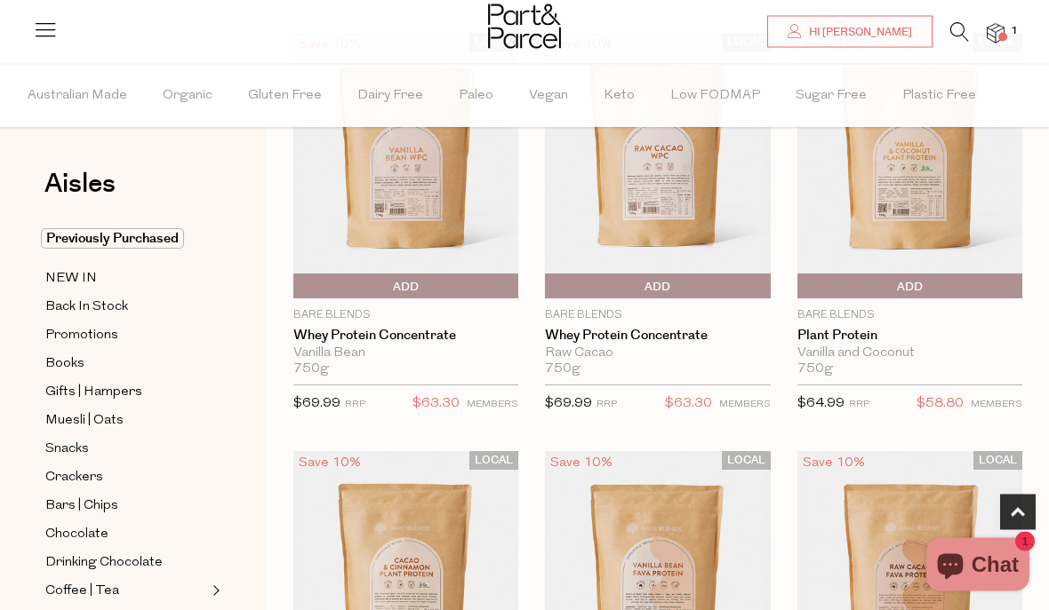
scroll to position [621, 0]
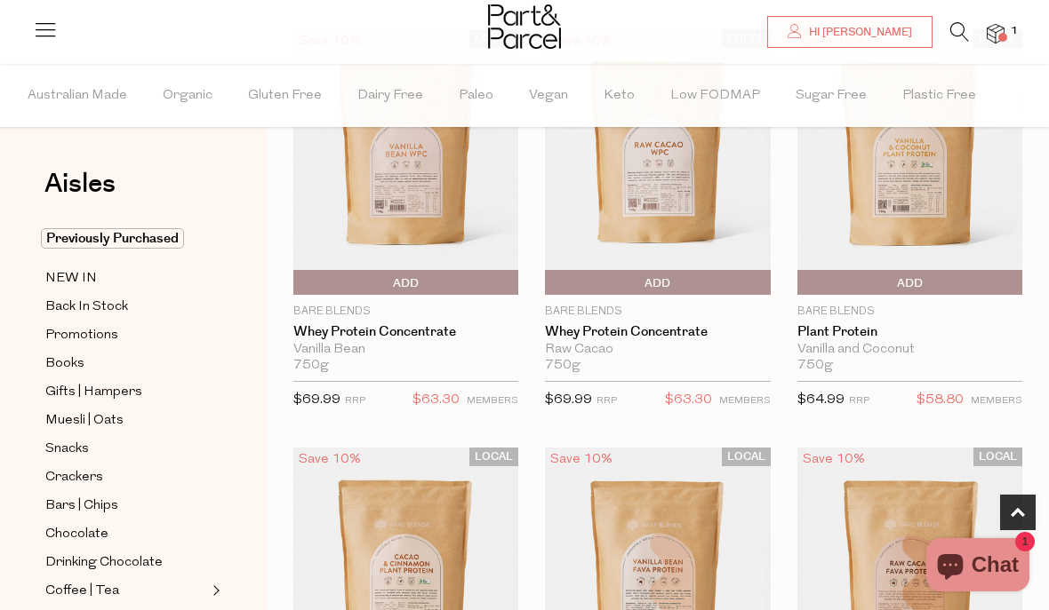
click at [666, 336] on link "Whey Protein Concentrate" at bounding box center [657, 332] width 225 height 16
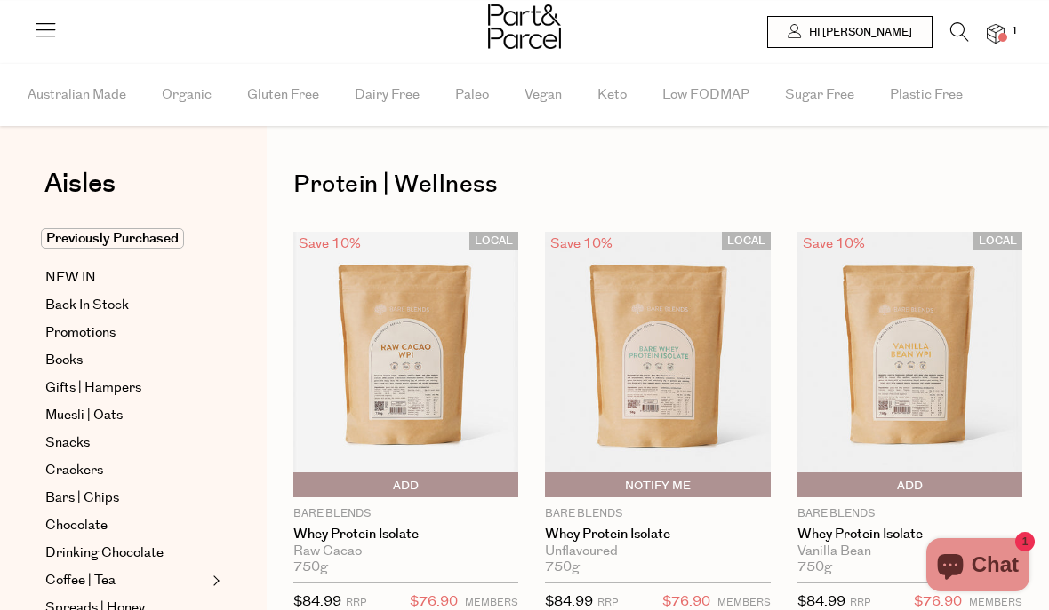
click at [402, 534] on link "Whey Protein Isolate" at bounding box center [405, 535] width 225 height 16
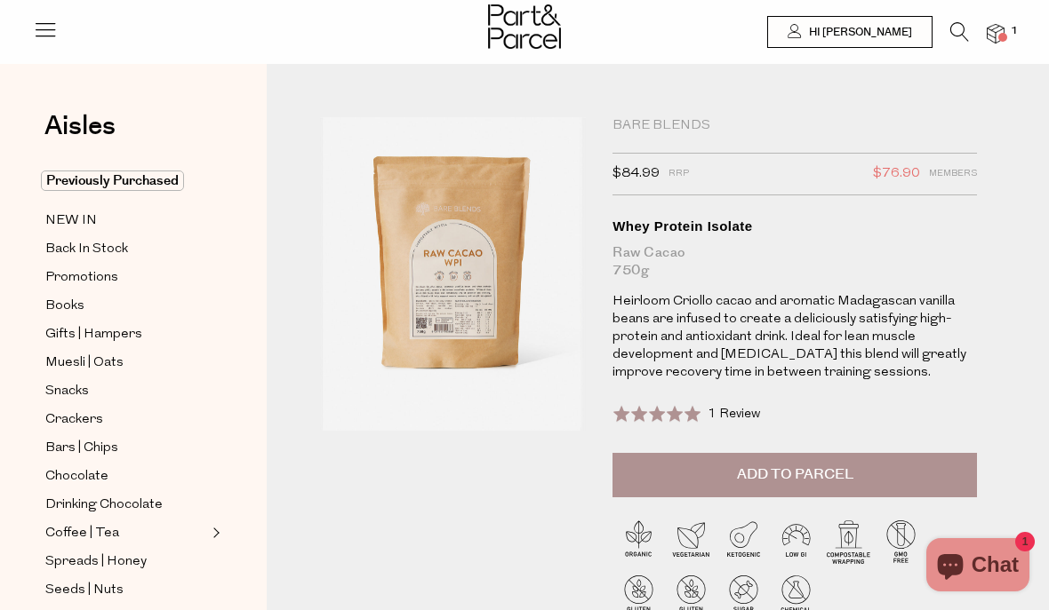
click at [787, 465] on span "Add to Parcel" at bounding box center [795, 475] width 116 height 20
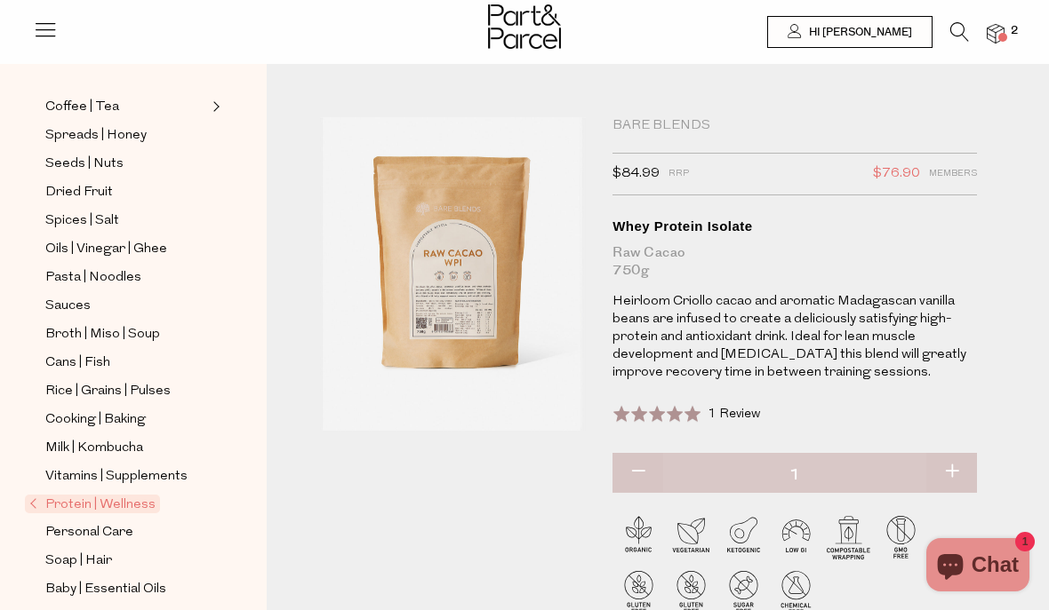
scroll to position [425, 0]
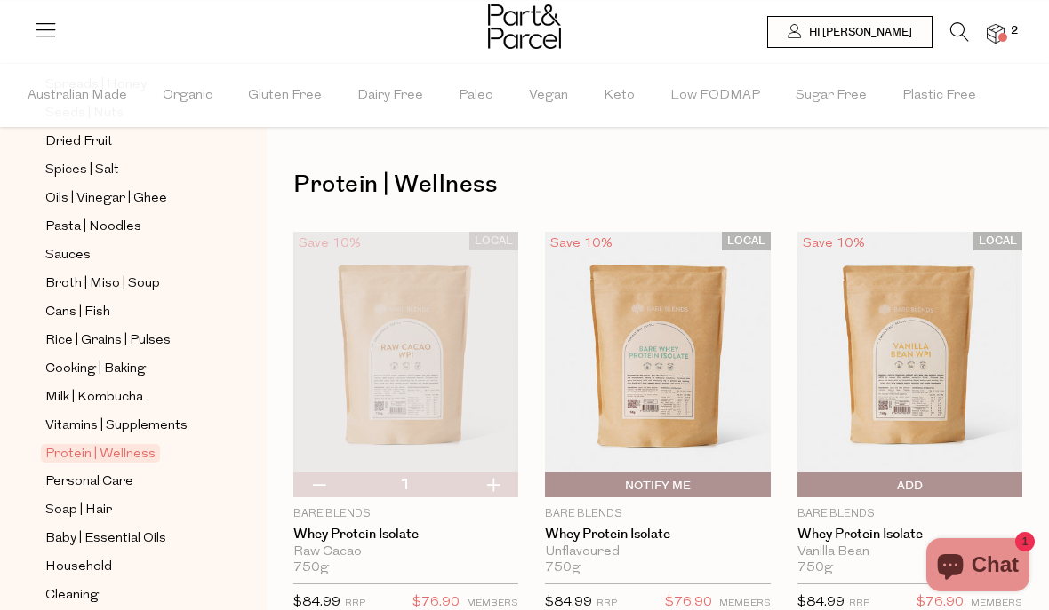
scroll to position [531, 0]
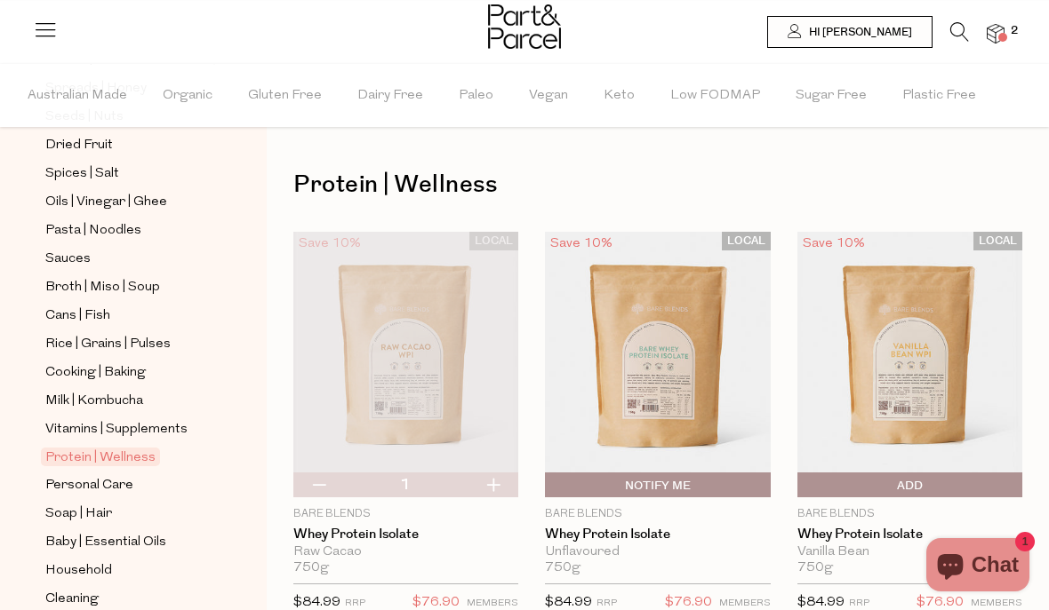
click at [127, 363] on span "Cooking | Baking" at bounding box center [95, 373] width 100 height 21
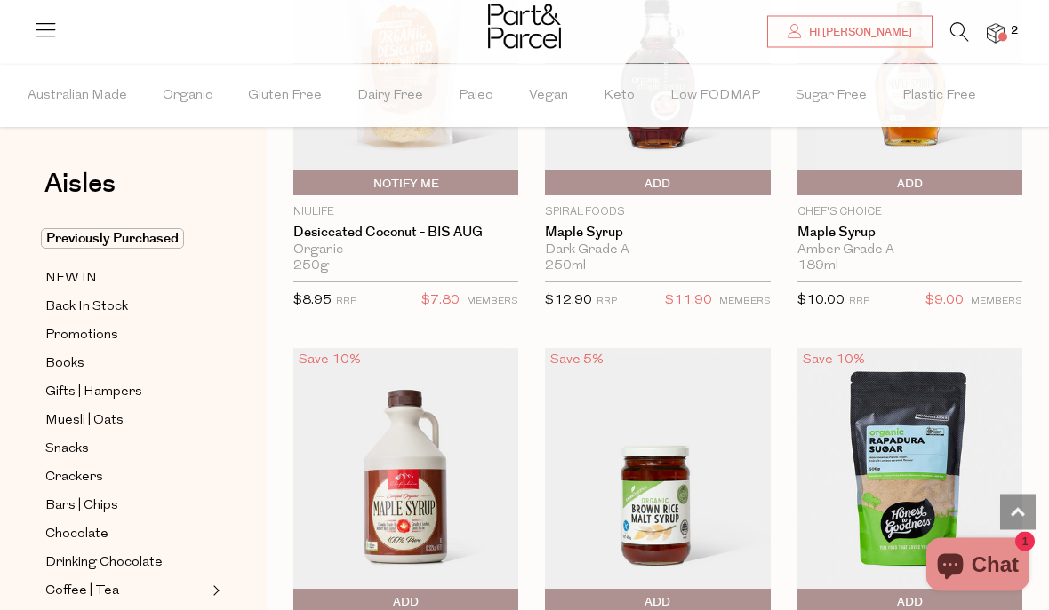
scroll to position [4909, 0]
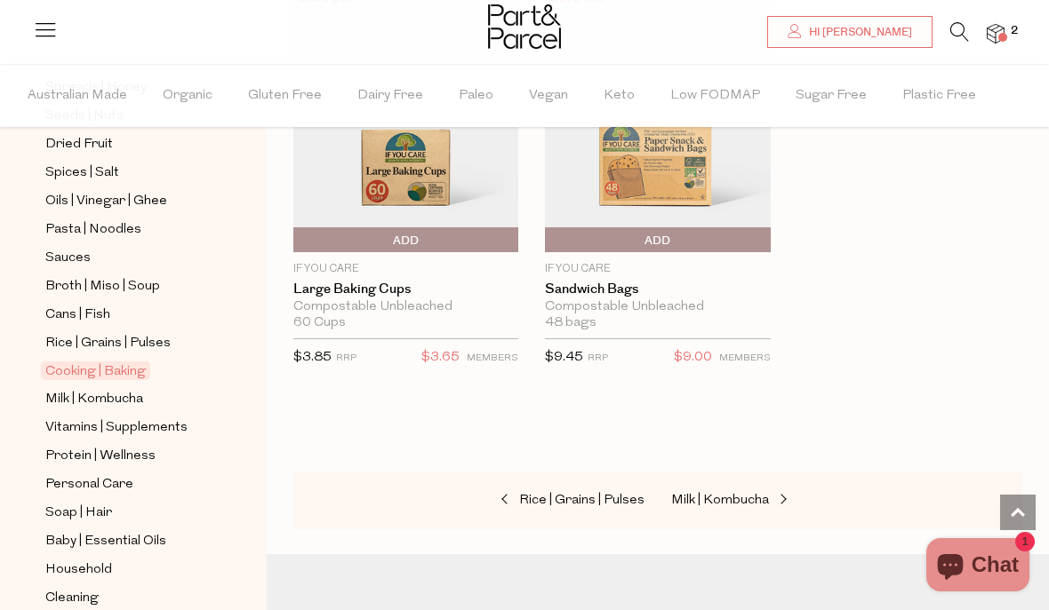
scroll to position [531, 0]
click at [82, 589] on span "Cleaning" at bounding box center [71, 599] width 53 height 21
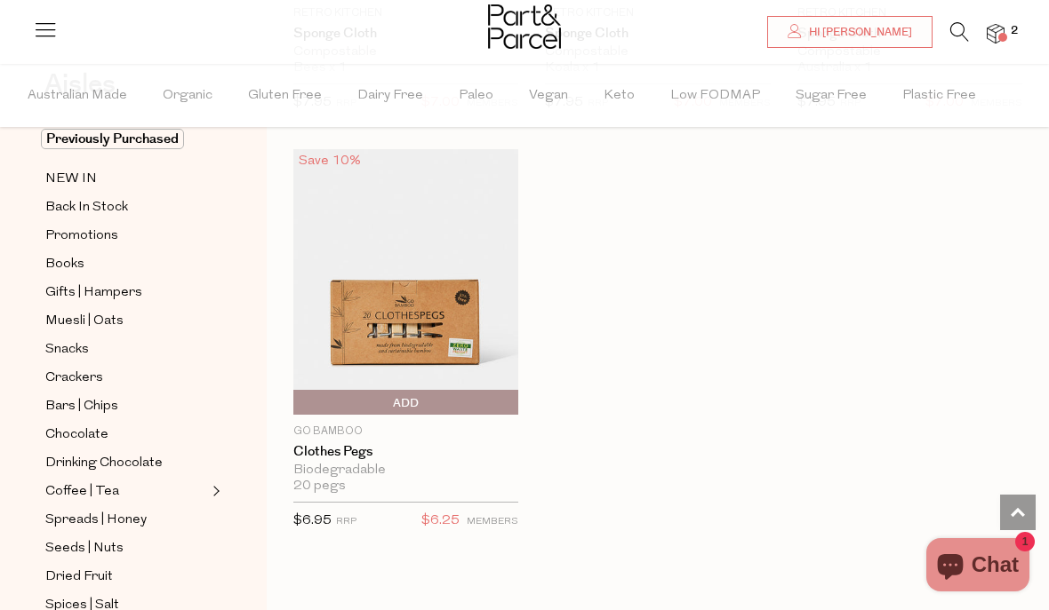
scroll to position [100, 0]
click at [95, 375] on span "Crackers" at bounding box center [74, 377] width 58 height 21
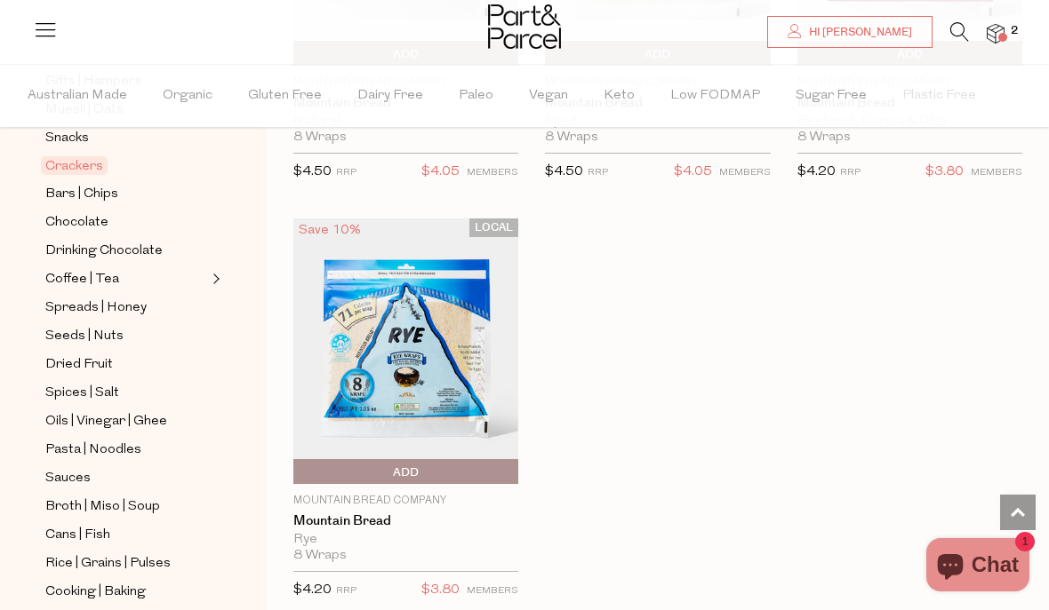
scroll to position [310, 0]
click at [103, 389] on span "Spices | Salt" at bounding box center [82, 394] width 74 height 21
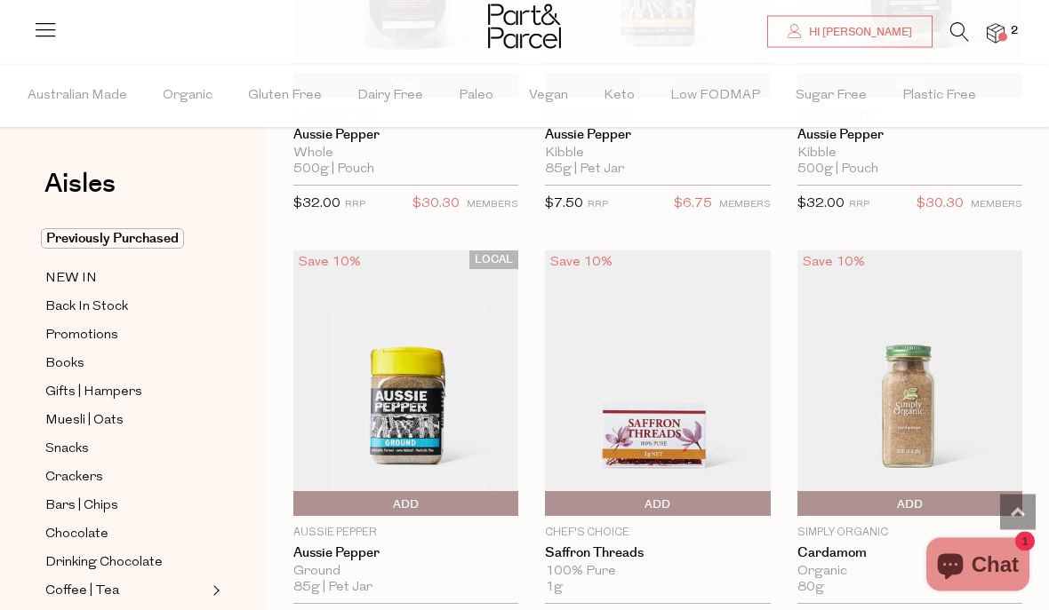
scroll to position [2537, 0]
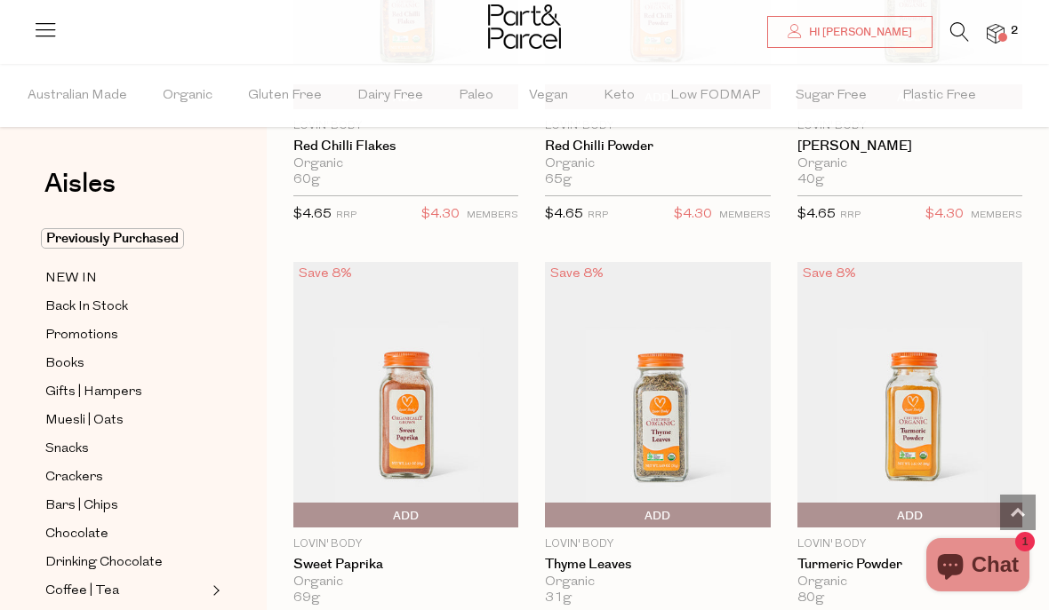
scroll to position [7128, 0]
click at [105, 370] on link "Books" at bounding box center [126, 364] width 162 height 22
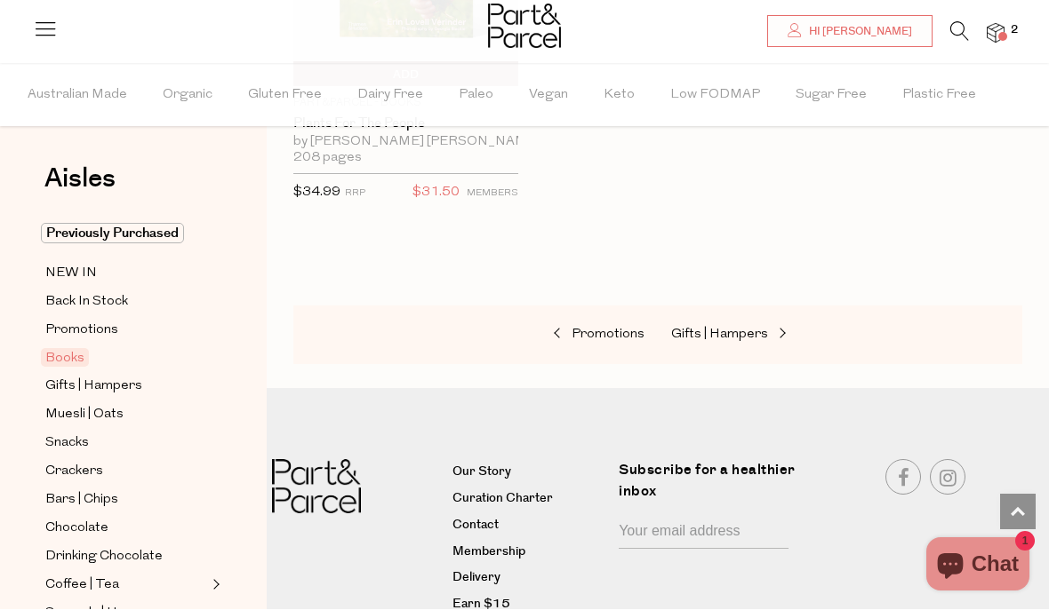
scroll to position [1665, 0]
click at [985, 44] on li "2" at bounding box center [987, 34] width 36 height 24
click at [994, 34] on img at bounding box center [995, 34] width 18 height 20
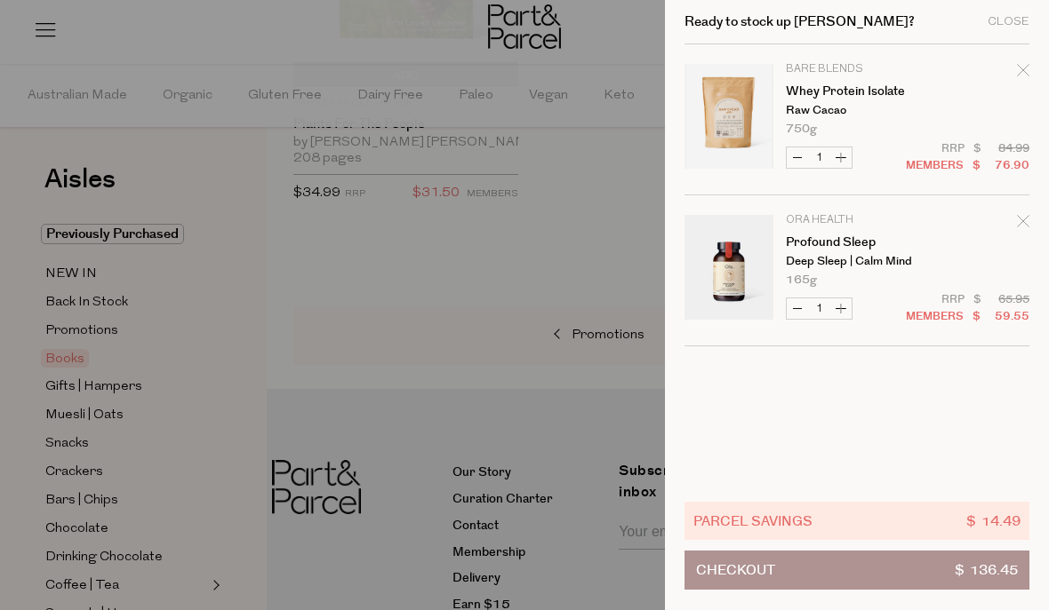
click at [433, 313] on div at bounding box center [524, 305] width 1049 height 610
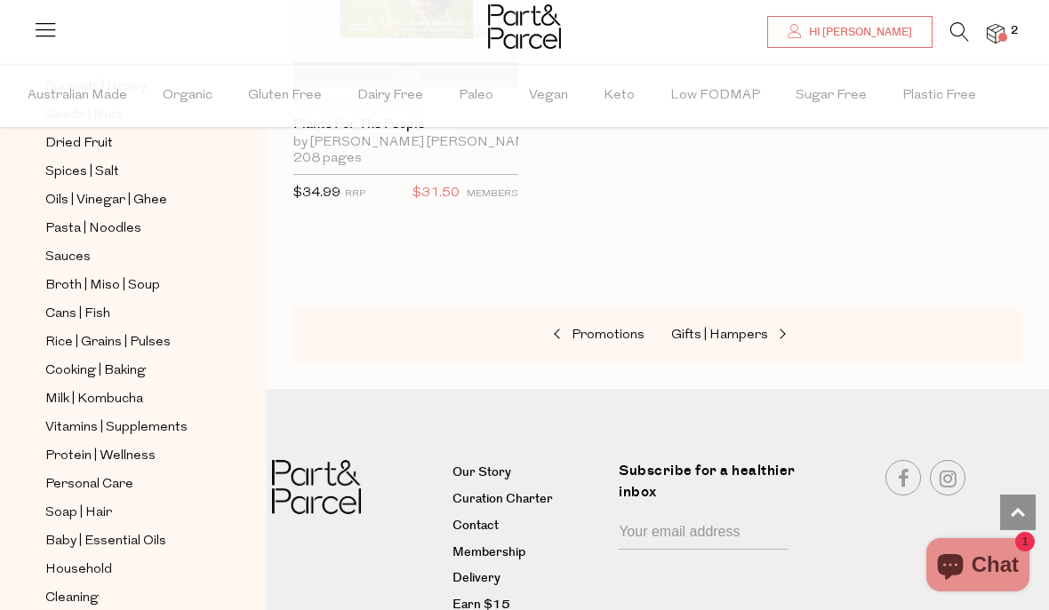
scroll to position [531, 0]
click at [991, 298] on div at bounding box center [657, 284] width 729 height 44
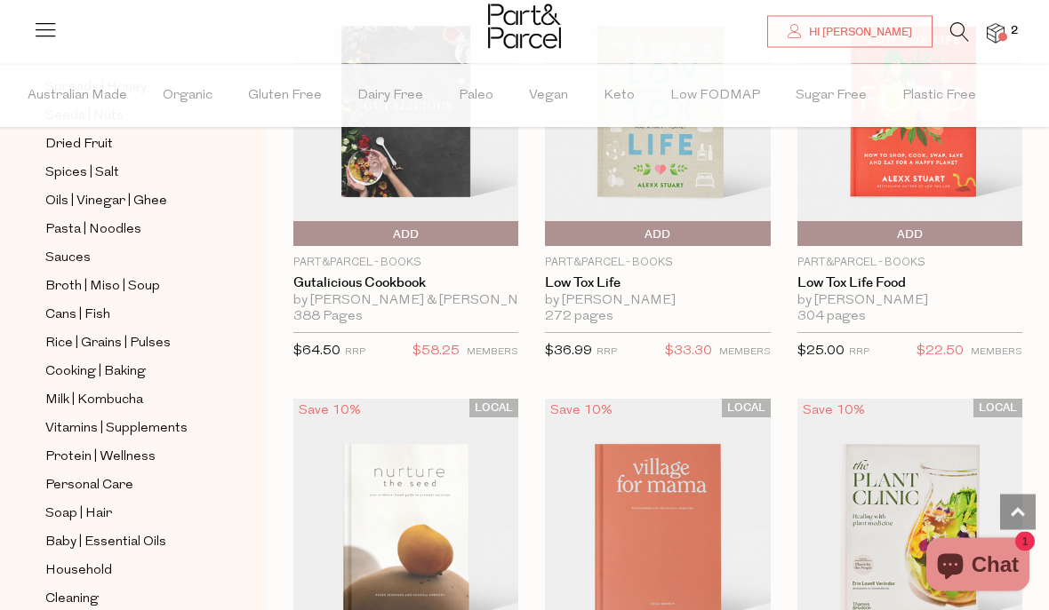
click at [152, 419] on span "Vitamins | Supplements" at bounding box center [116, 429] width 142 height 21
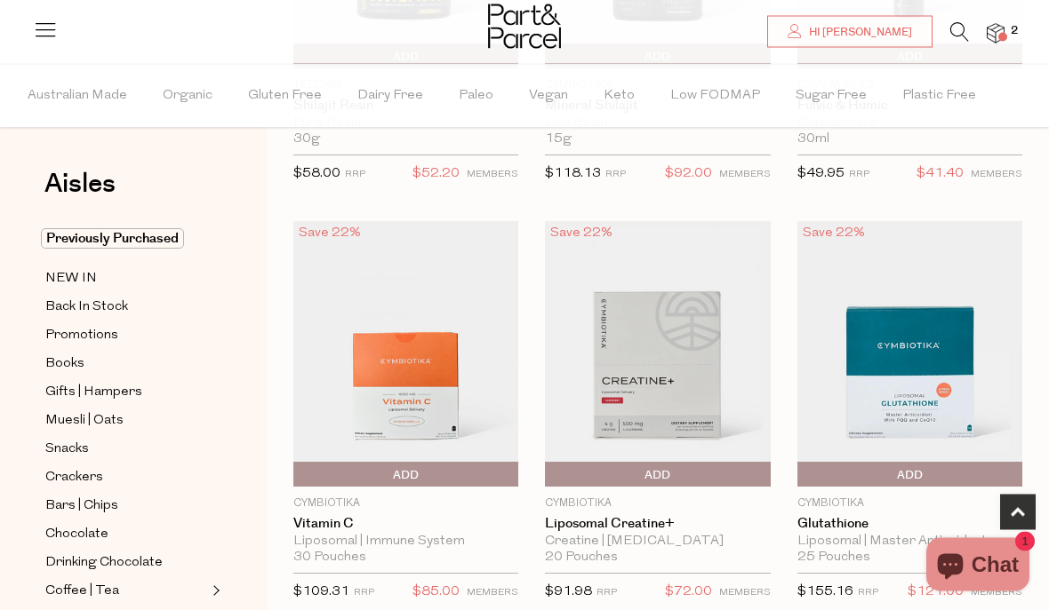
scroll to position [429, 0]
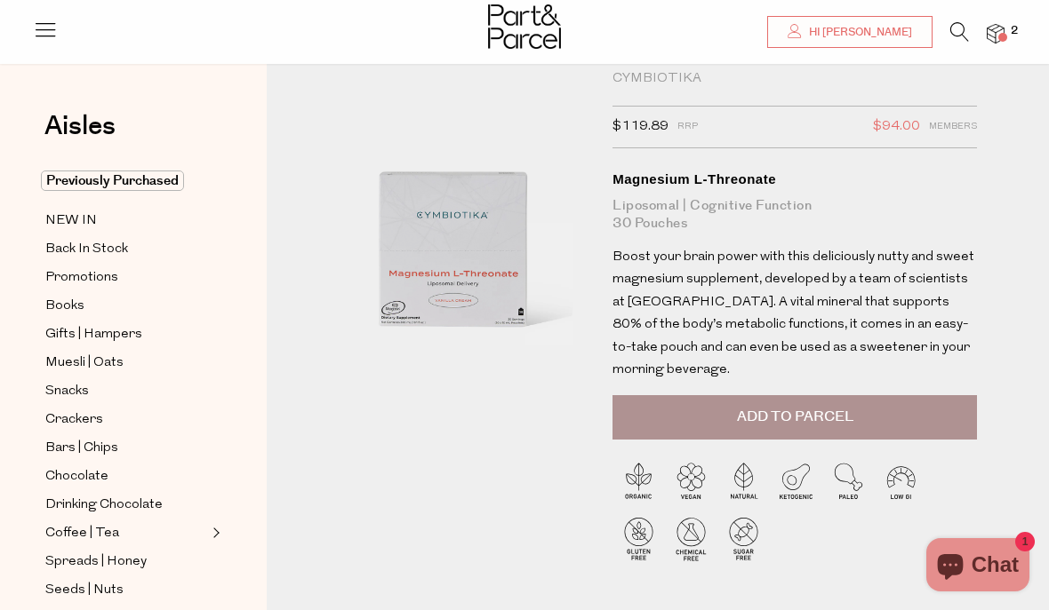
scroll to position [50, 0]
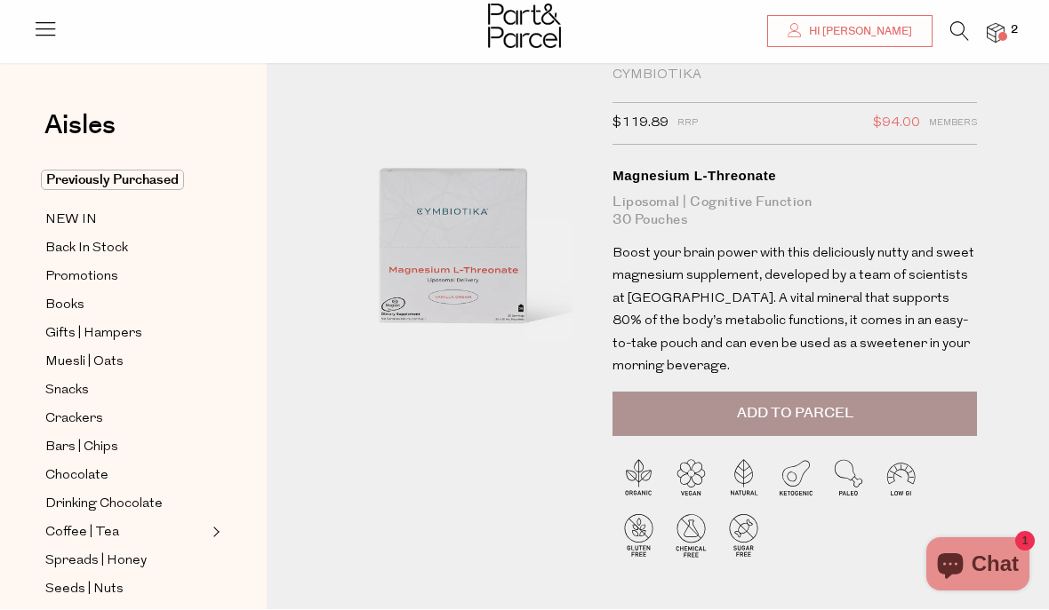
click at [785, 404] on span "Add to Parcel" at bounding box center [795, 414] width 116 height 20
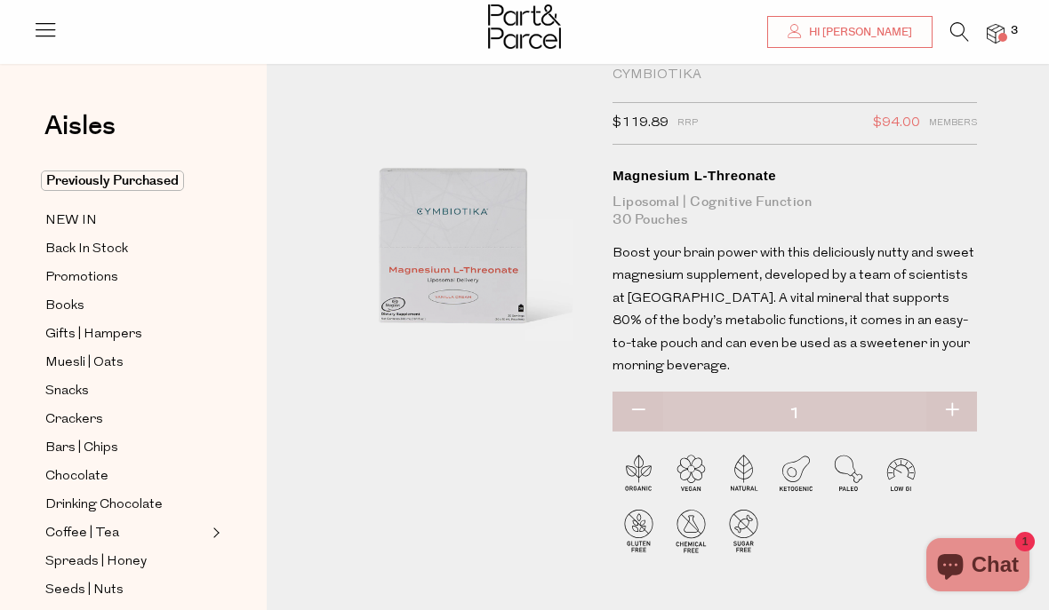
click at [1048, 365] on div "Vitamins | Supplements Cymbiotika $119.89 RRP $94.00 Members Available: In Stoc…" at bounding box center [658, 335] width 782 height 591
click at [955, 392] on button "button" at bounding box center [951, 411] width 51 height 39
type input "2"
click at [1001, 30] on img at bounding box center [995, 34] width 18 height 20
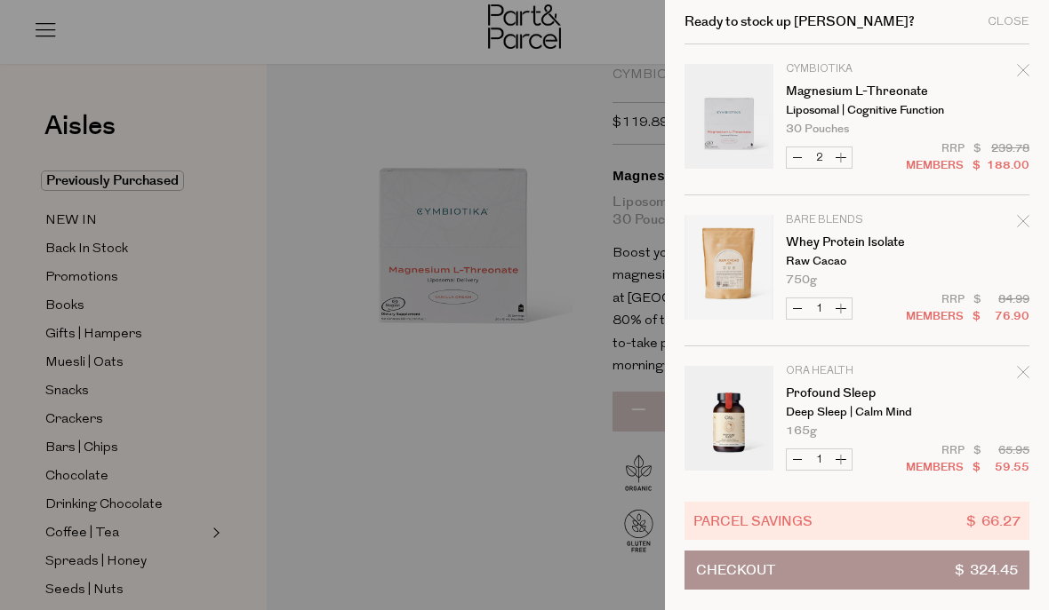
click at [826, 571] on button "Checkout $ 324.45" at bounding box center [856, 570] width 345 height 39
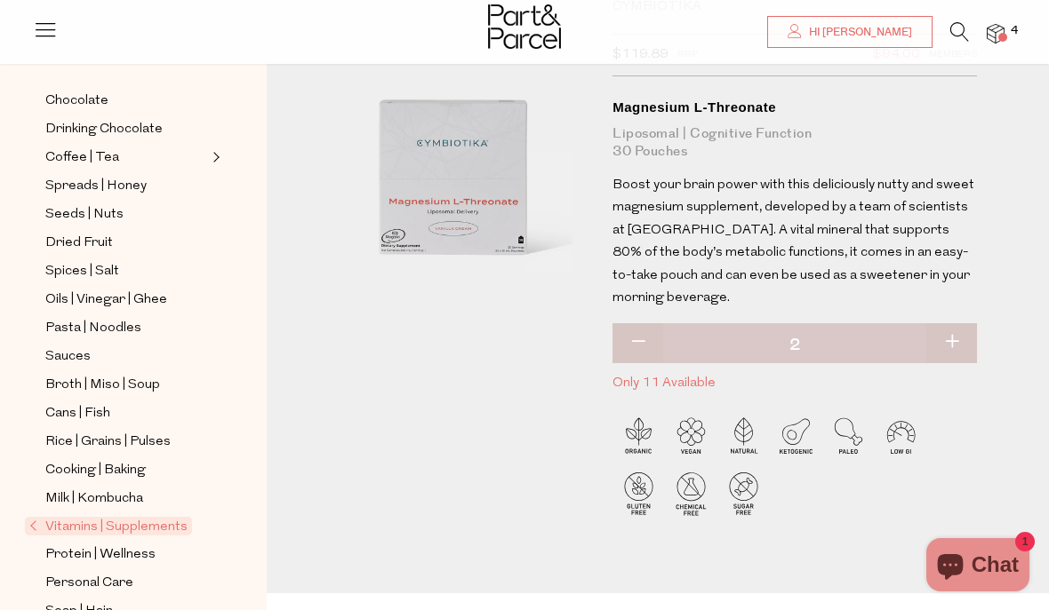
scroll to position [378, 0]
click at [151, 430] on span "Rice | Grains | Pulses" at bounding box center [107, 440] width 125 height 21
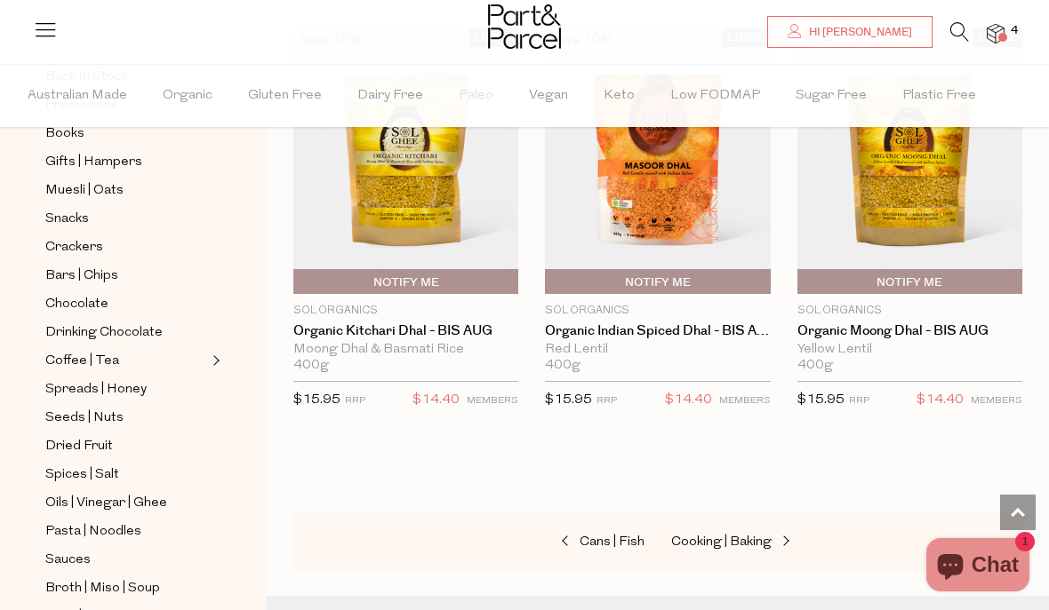
scroll to position [114, 0]
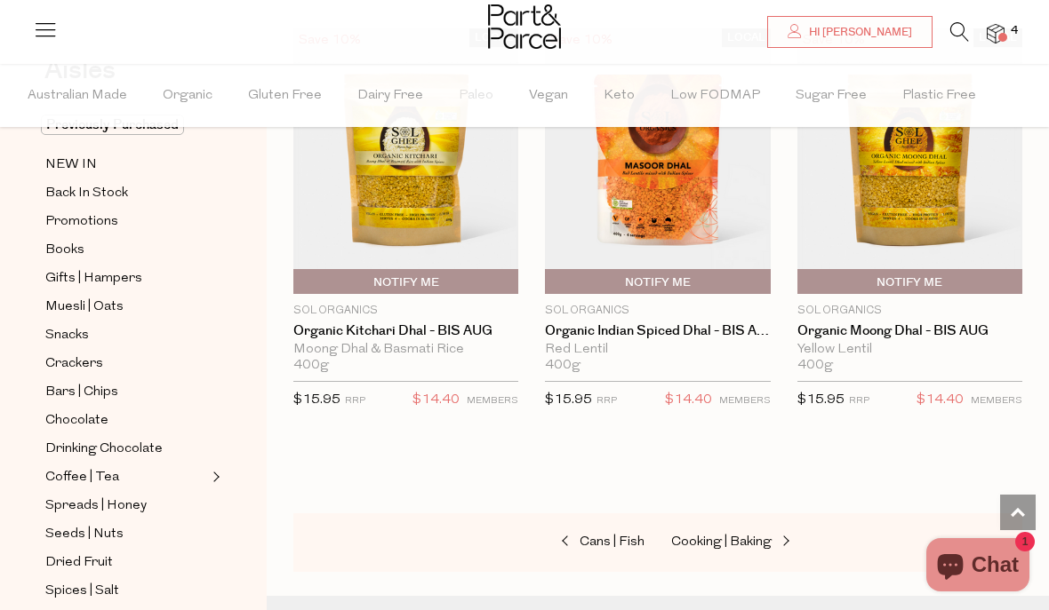
click at [96, 474] on span "Coffee | Tea" at bounding box center [82, 477] width 74 height 21
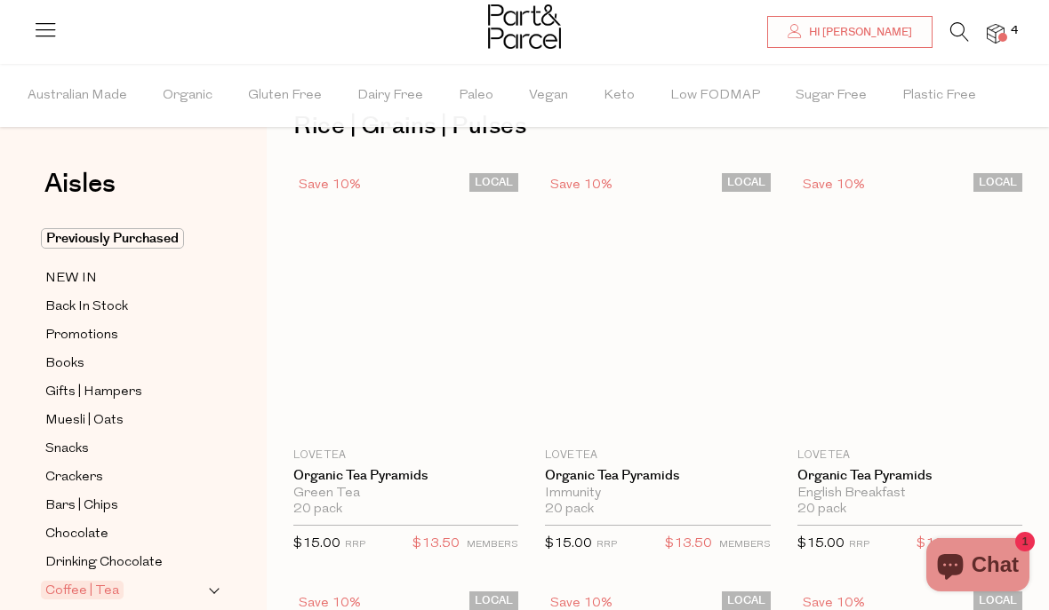
scroll to position [66, 0]
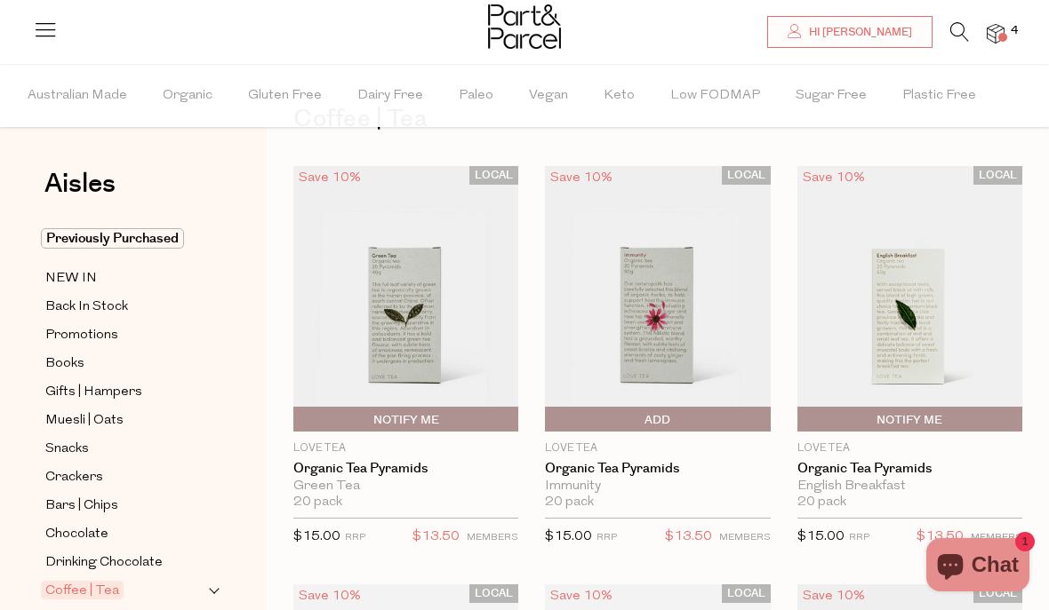
click at [447, 539] on span "$13.50" at bounding box center [435, 537] width 47 height 23
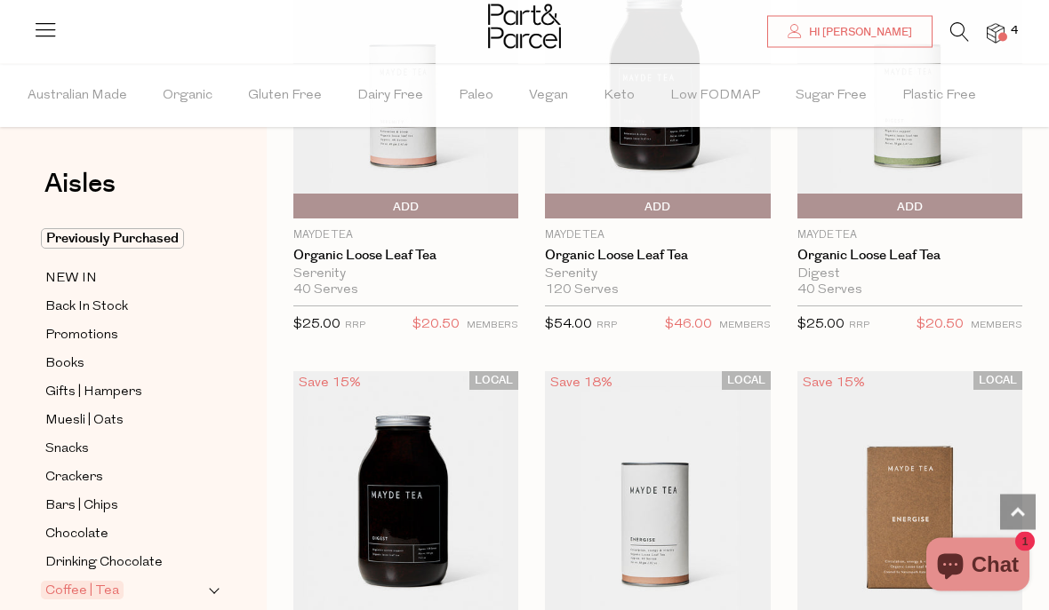
scroll to position [5300, 0]
click at [70, 467] on span "Crackers" at bounding box center [74, 477] width 58 height 21
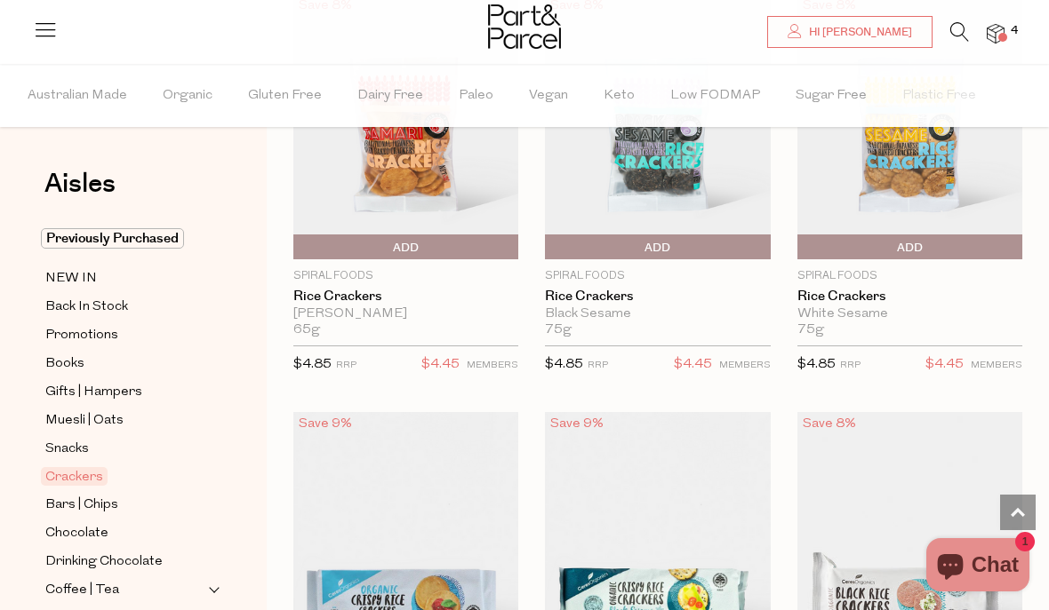
scroll to position [184, 0]
